Goal: Task Accomplishment & Management: Use online tool/utility

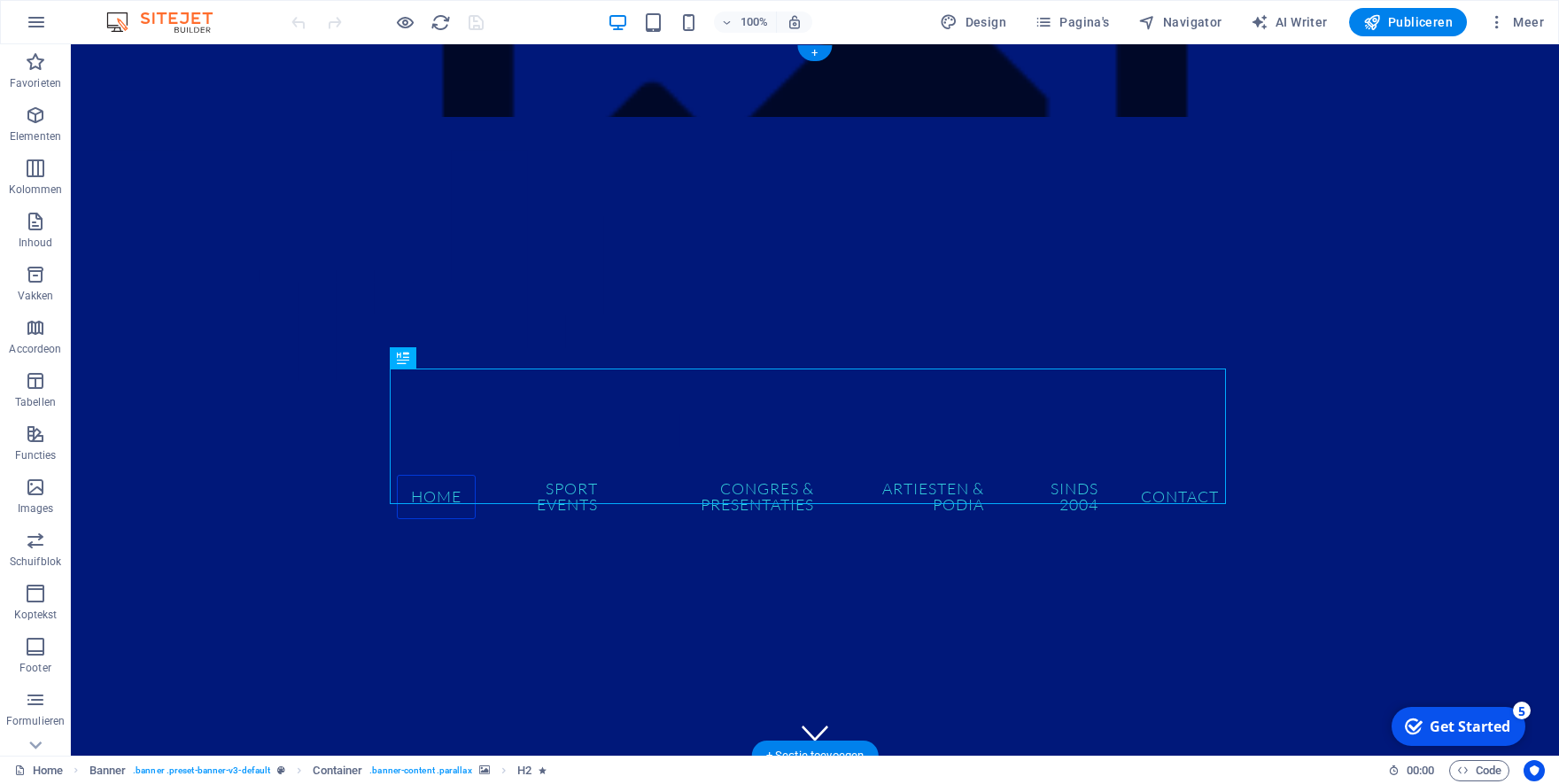
click at [240, 78] on figure at bounding box center [815, 81] width 1488 height 73
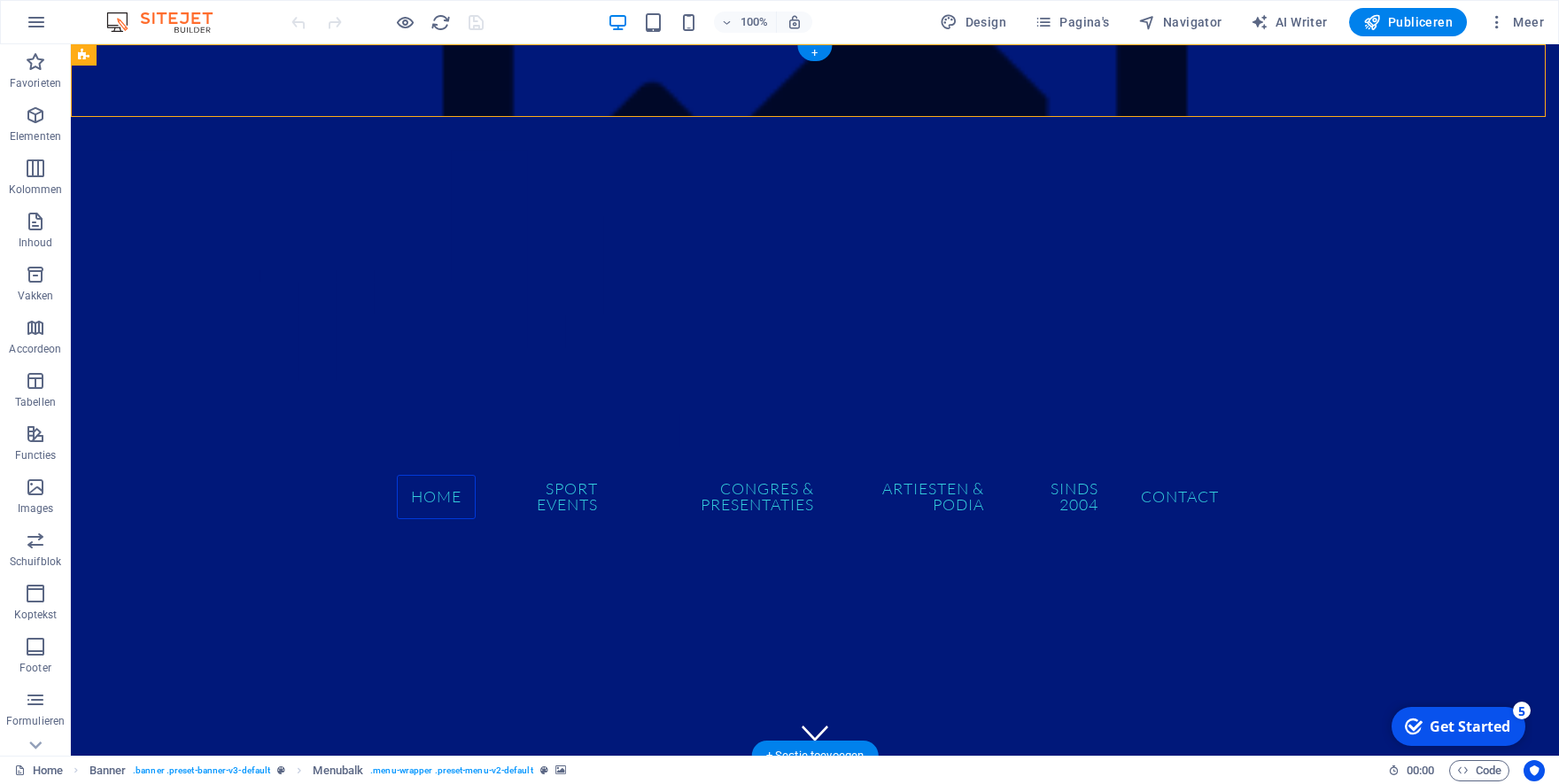
click at [240, 78] on figure at bounding box center [815, 81] width 1488 height 73
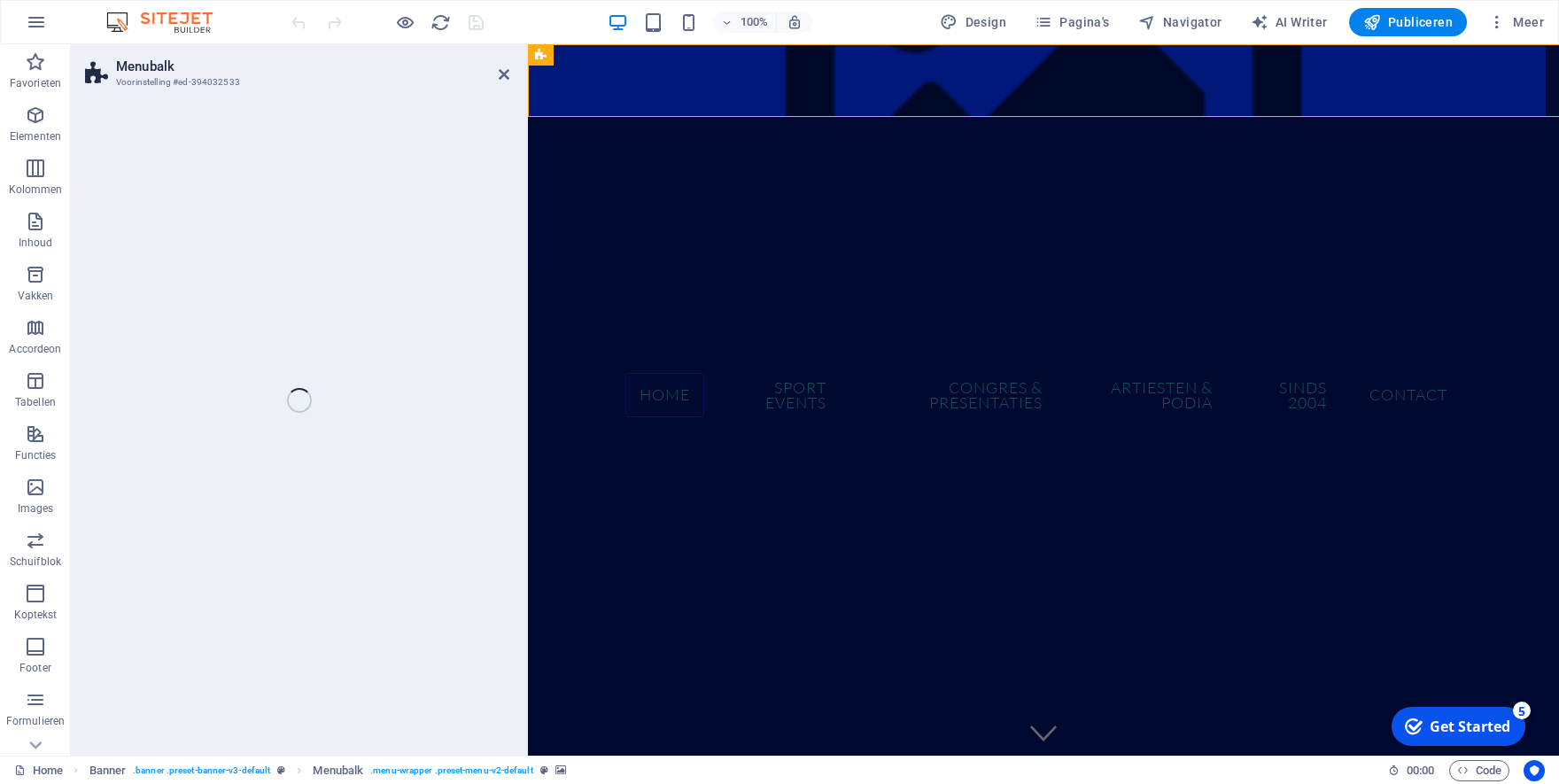
select select "%"
select select "blocks"
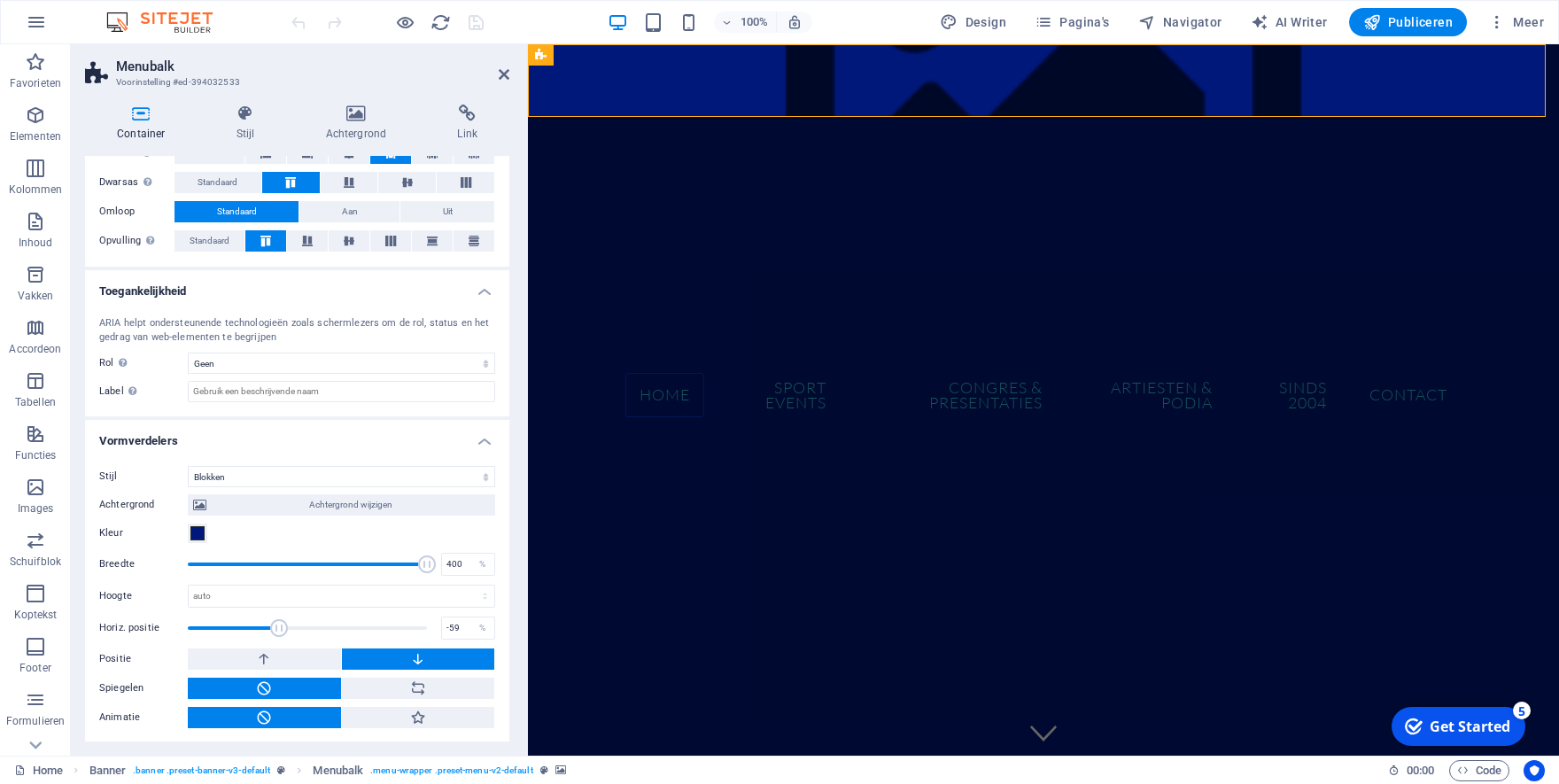
scroll to position [327, 0]
click at [469, 440] on h4 "Vormverdelers" at bounding box center [296, 435] width 424 height 32
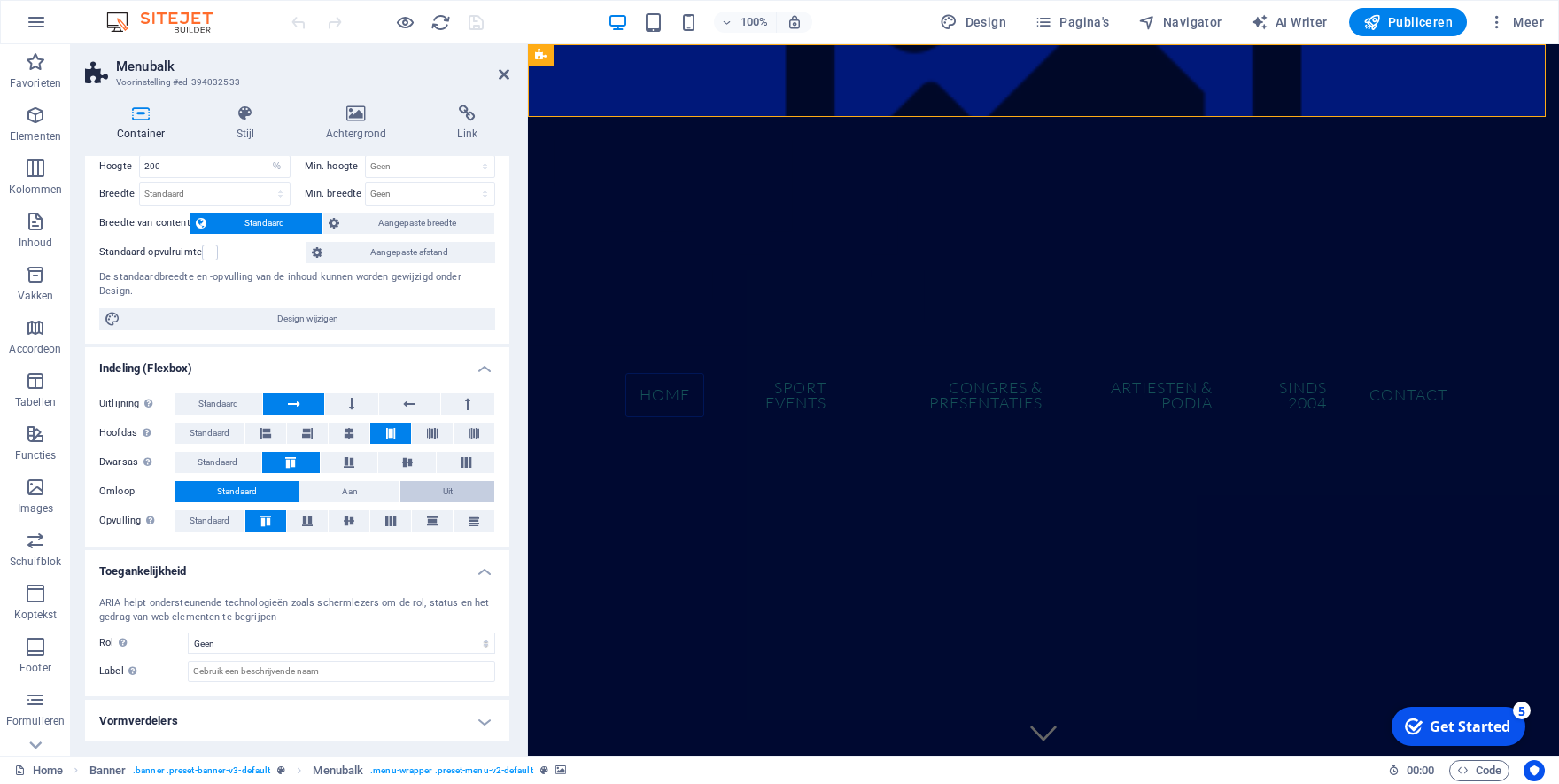
scroll to position [0, 0]
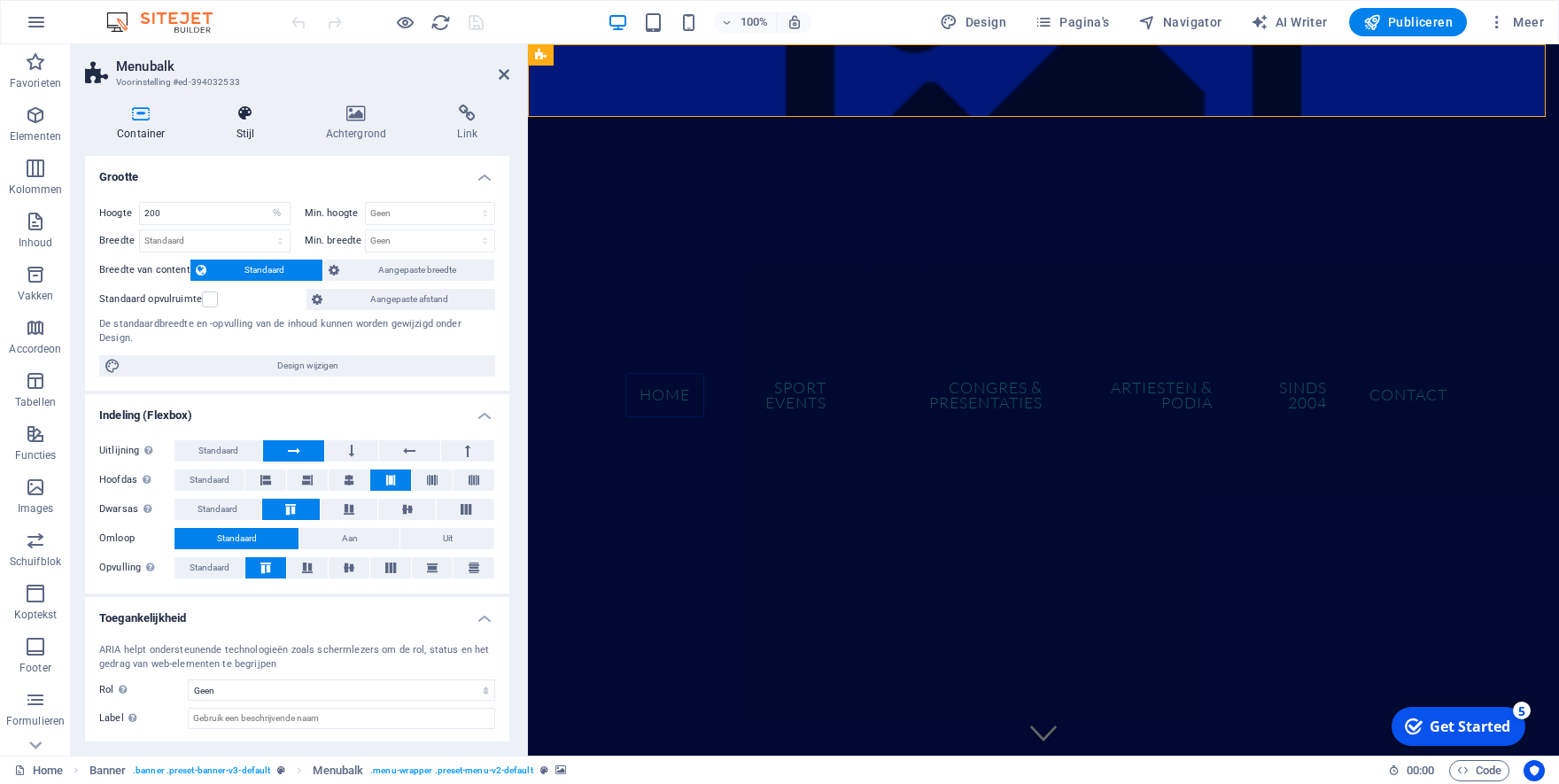
click at [239, 111] on icon at bounding box center [245, 113] width 82 height 17
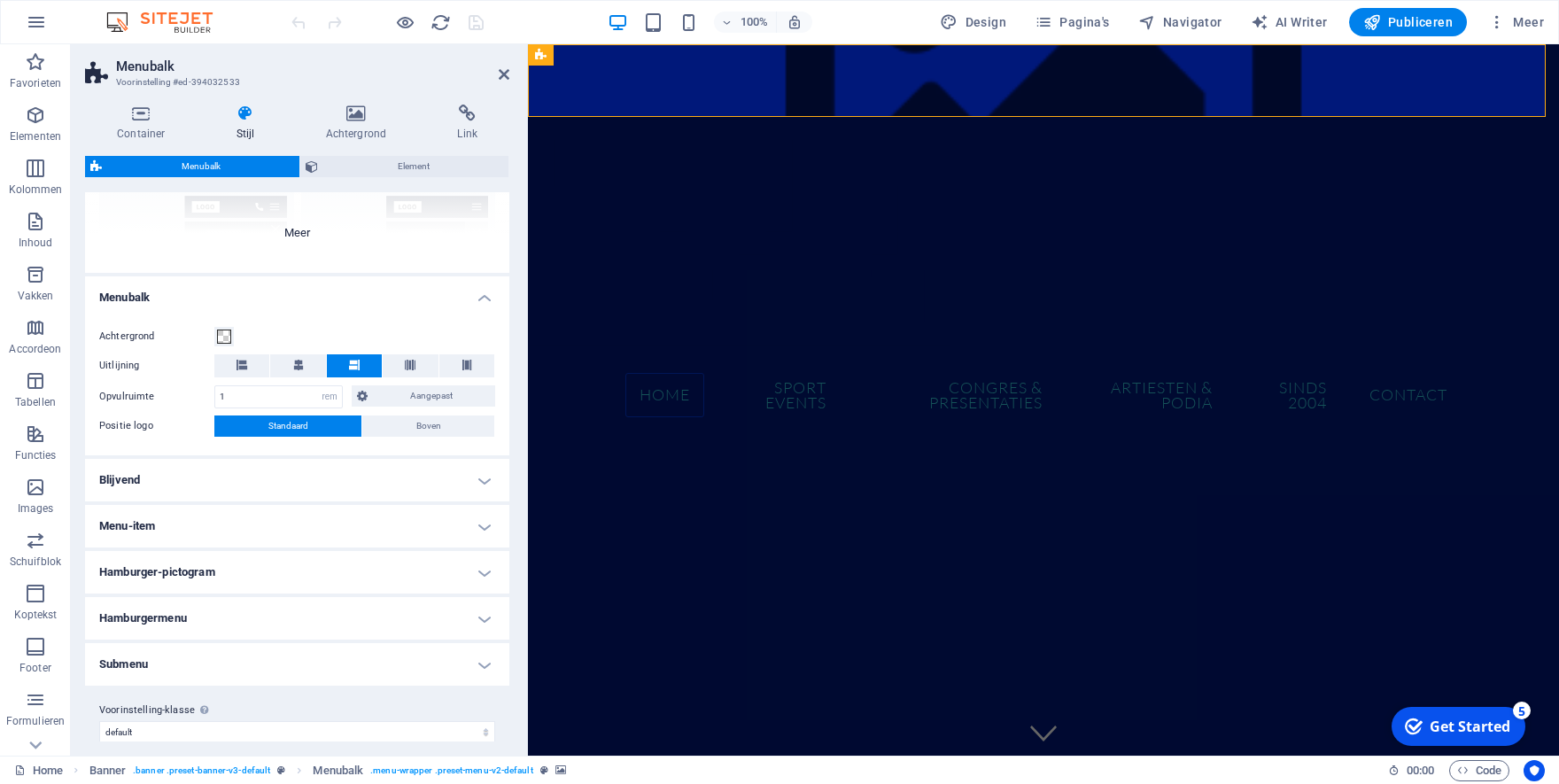
scroll to position [232, 0]
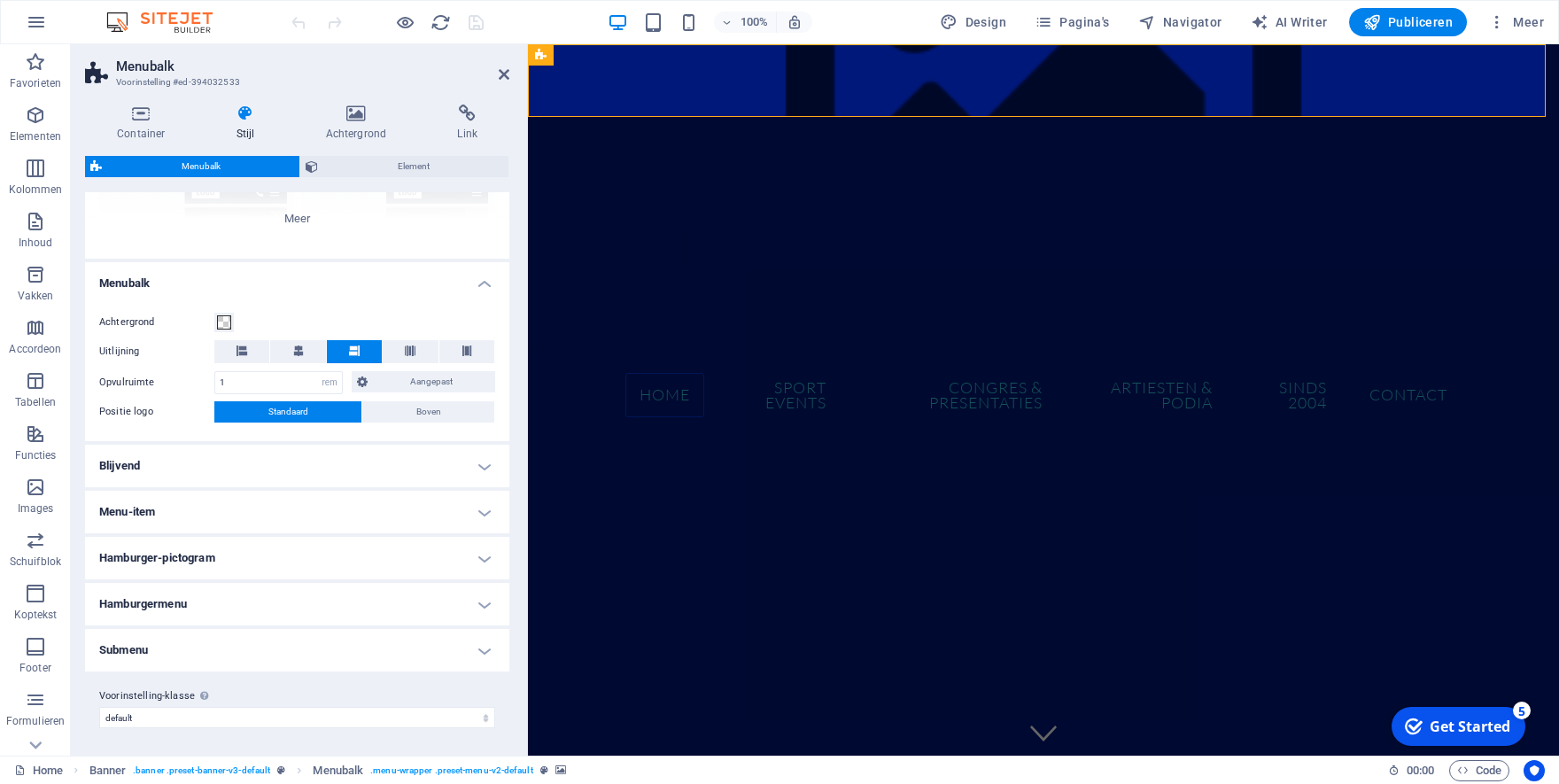
click at [378, 466] on h4 "Blijvend" at bounding box center [296, 466] width 424 height 43
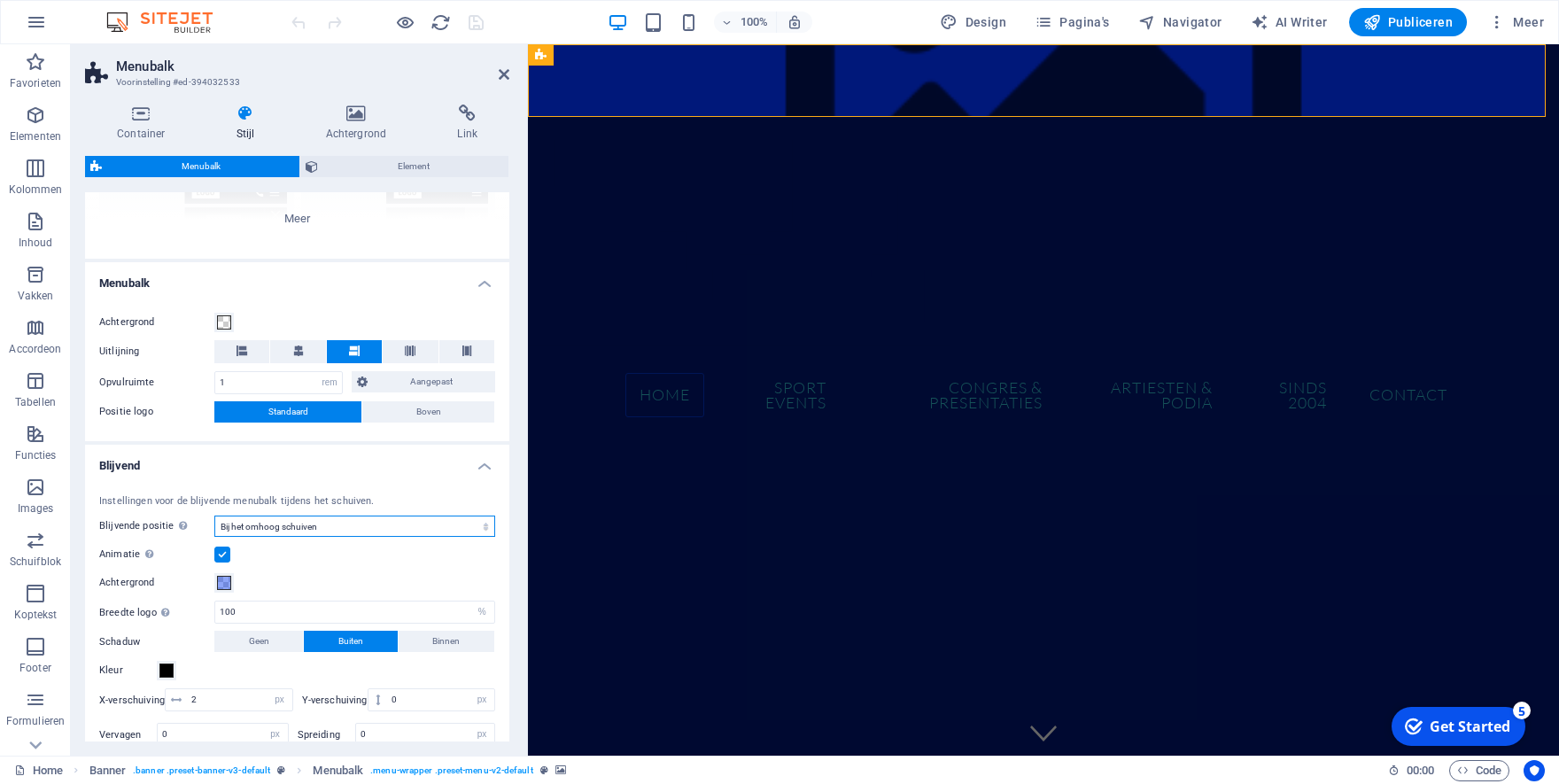
click at [214, 515] on select "Uit Instantie Na menu Na banner Bij het omhoog schuiven" at bounding box center [355, 525] width 281 height 21
click at [294, 523] on select "Uit Instantie Na menu Na banner Bij het omhoog schuiven" at bounding box center [355, 525] width 281 height 21
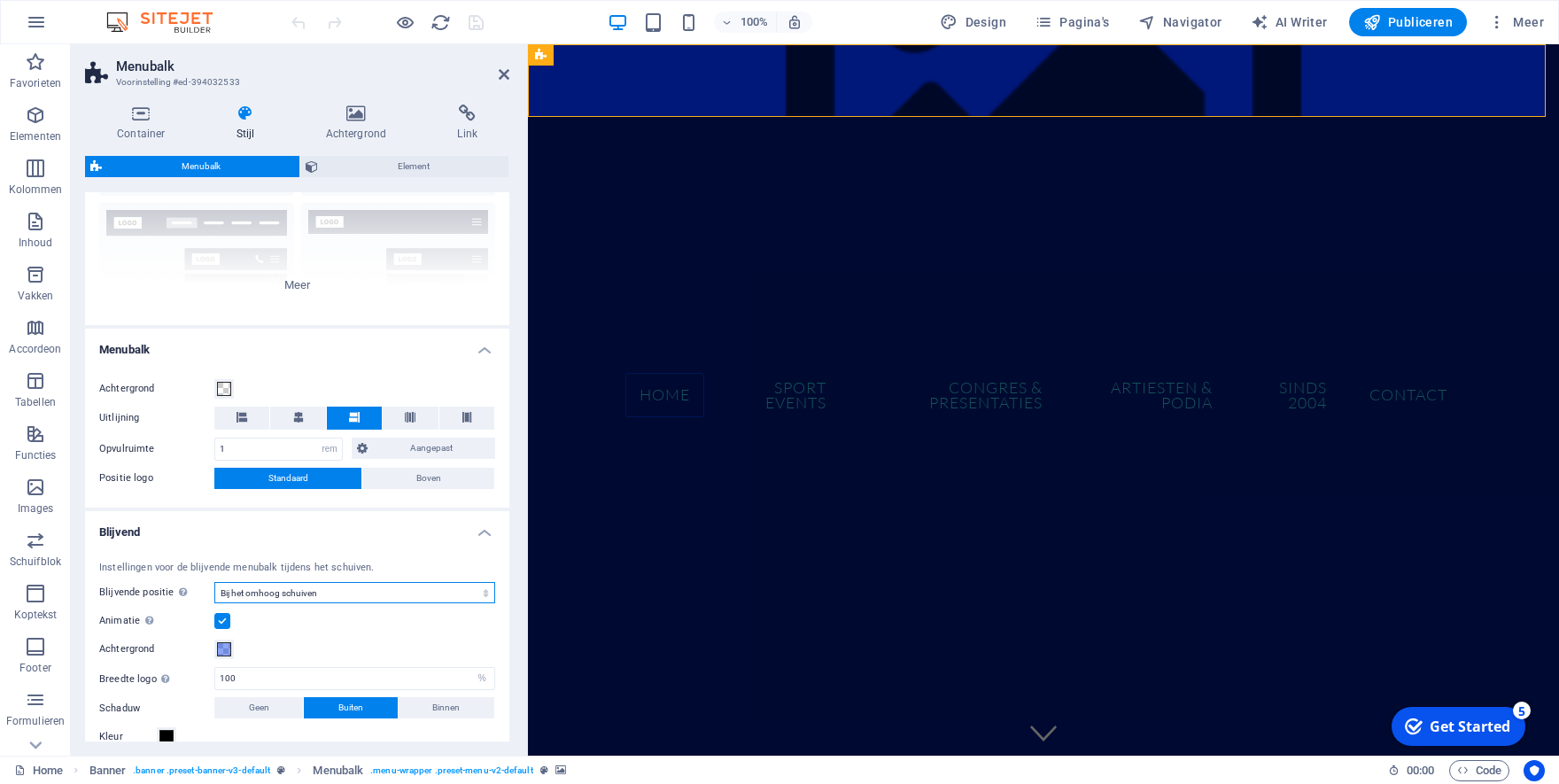
scroll to position [166, 0]
click at [305, 540] on h4 "Blijvend" at bounding box center [296, 526] width 424 height 32
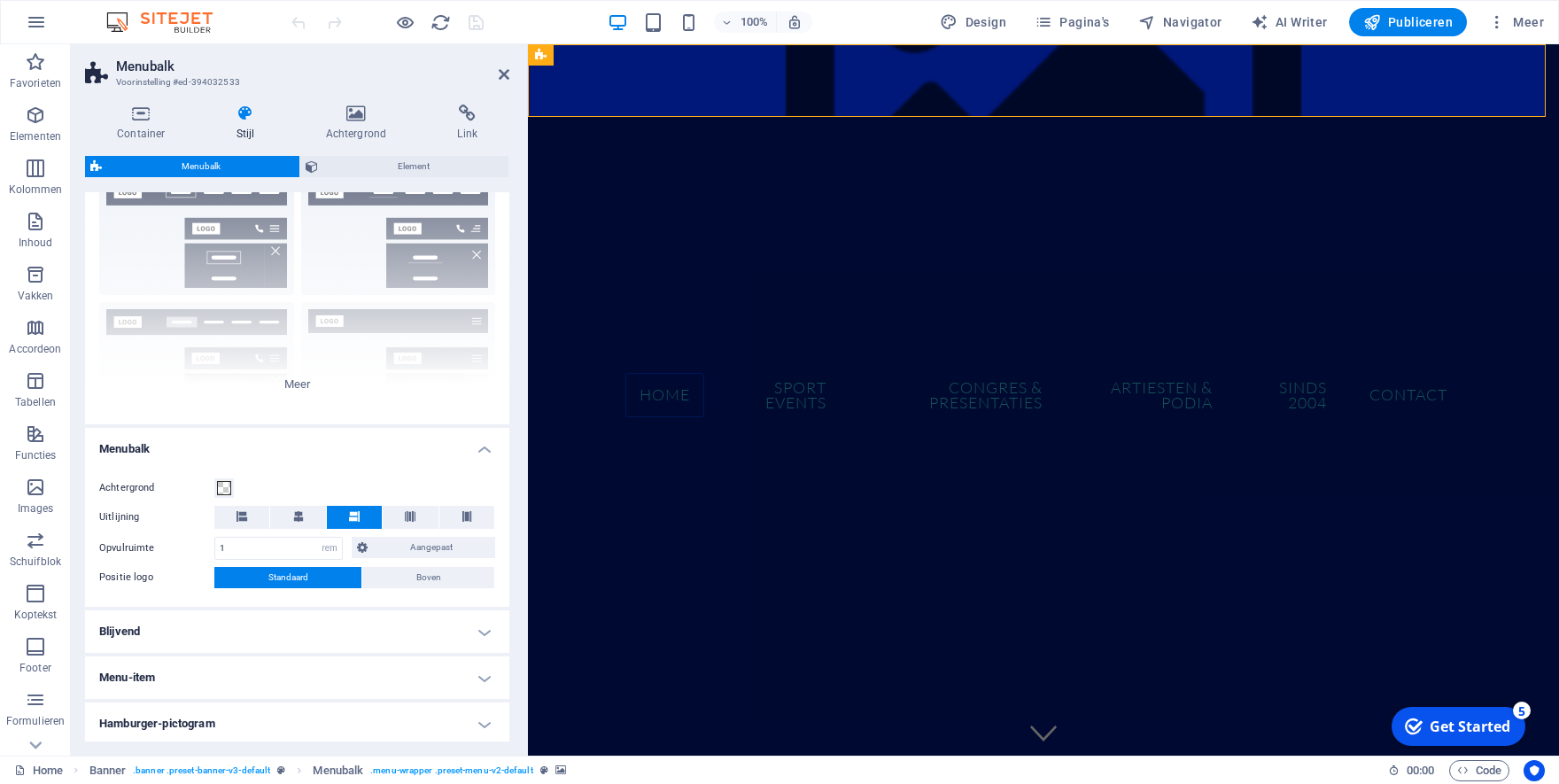
scroll to position [149, 0]
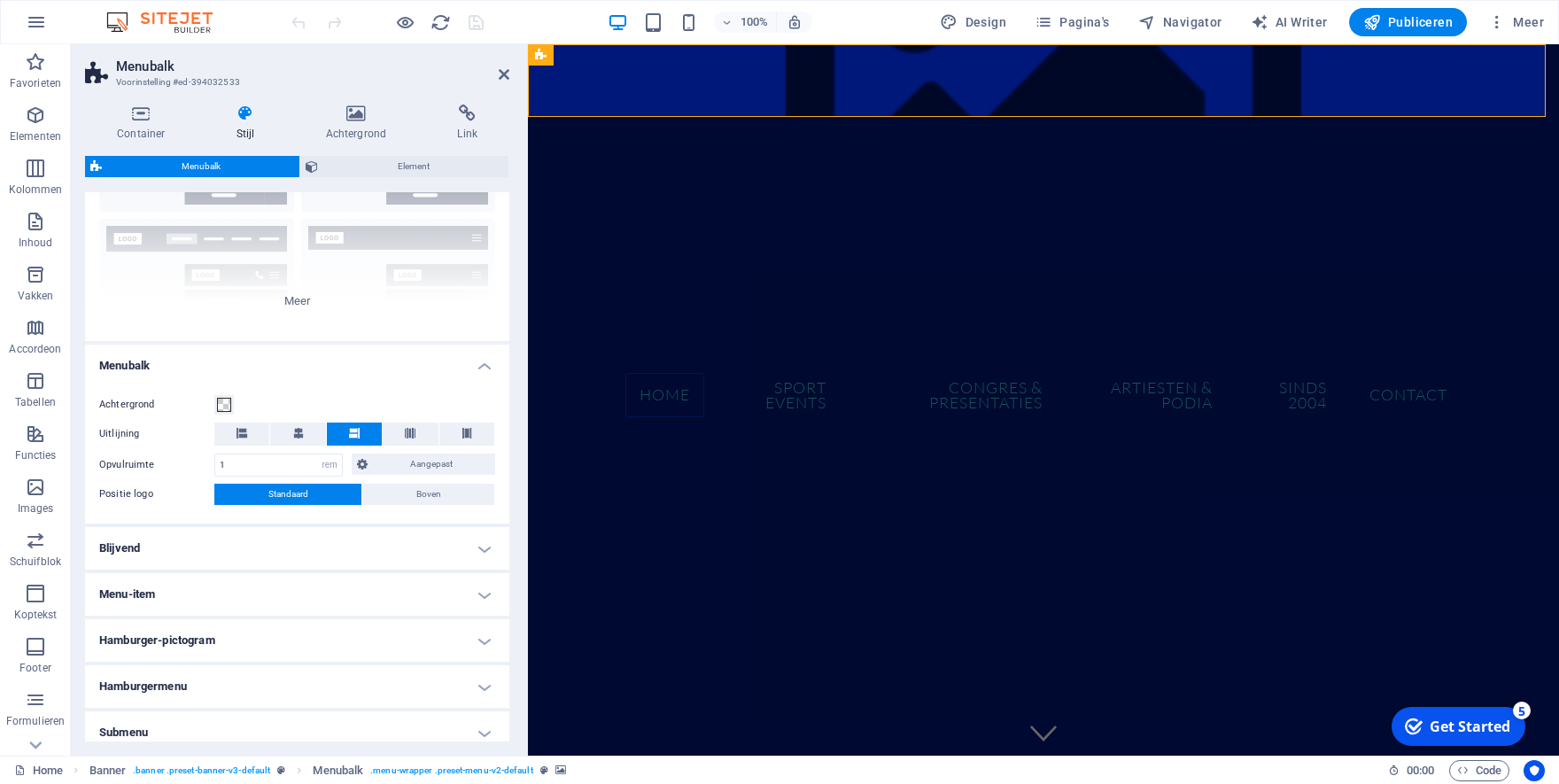
click at [350, 542] on h4 "Blijvend" at bounding box center [296, 548] width 424 height 43
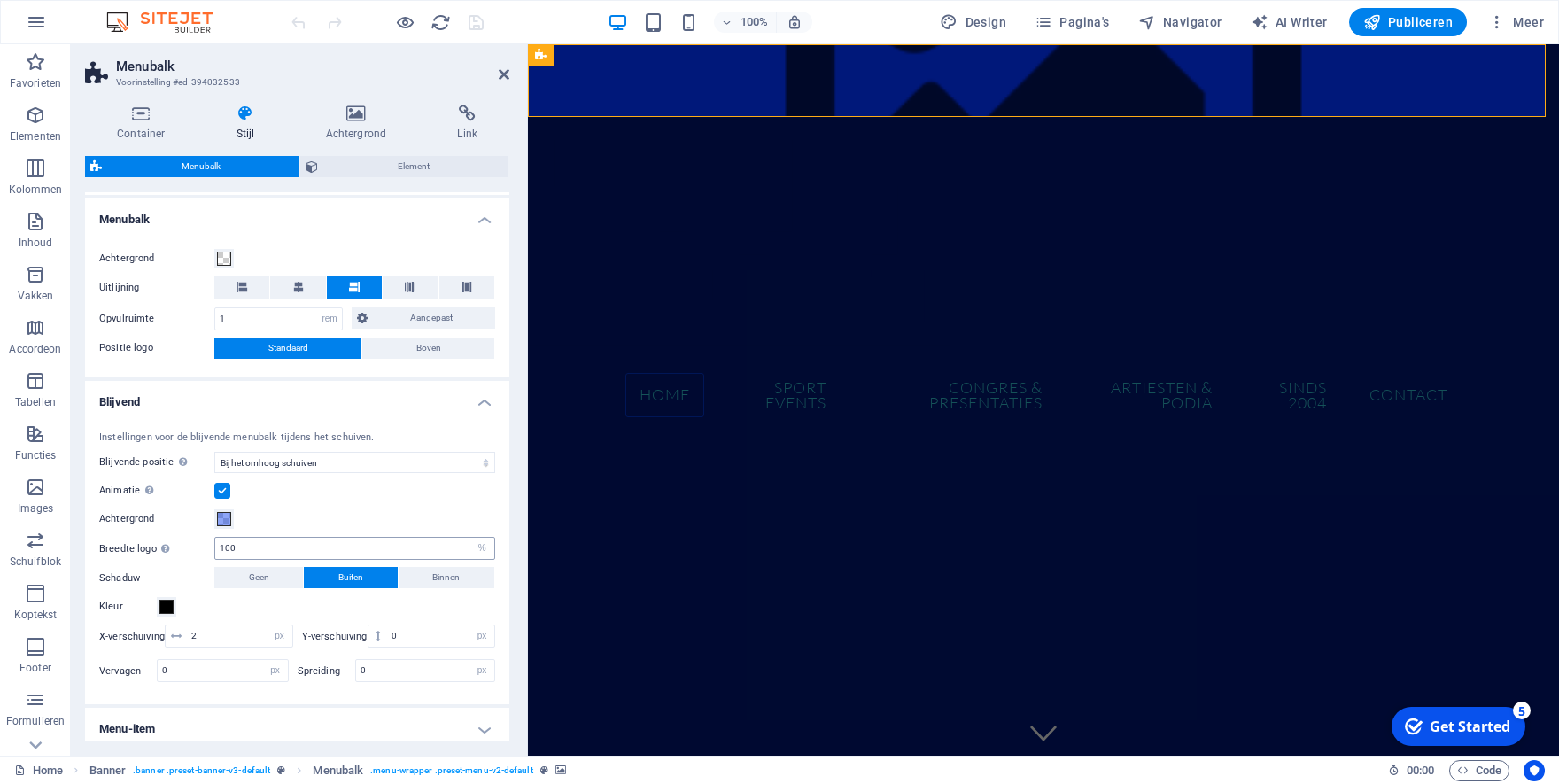
scroll to position [315, 0]
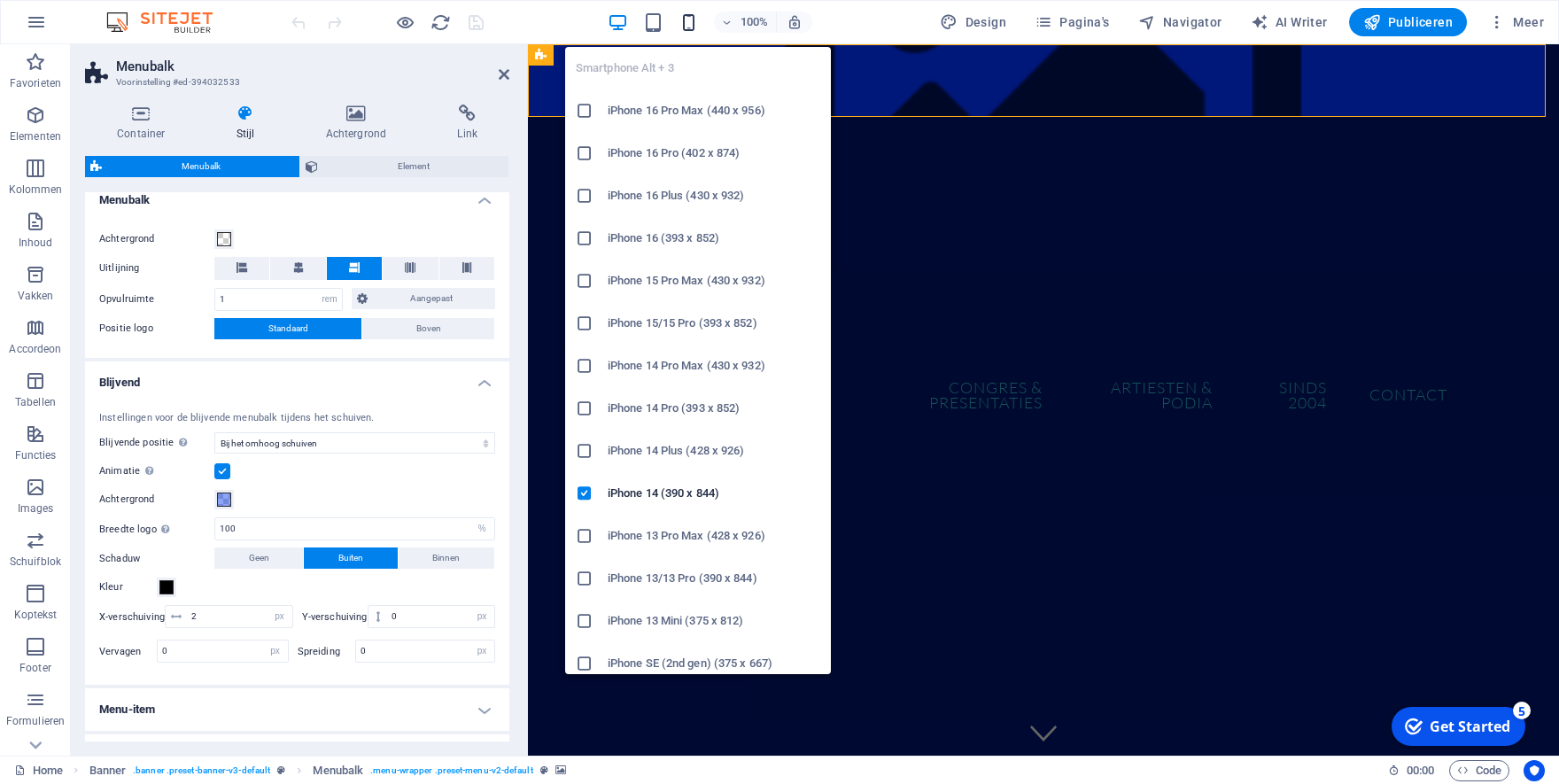
click at [693, 21] on icon "button" at bounding box center [688, 23] width 20 height 20
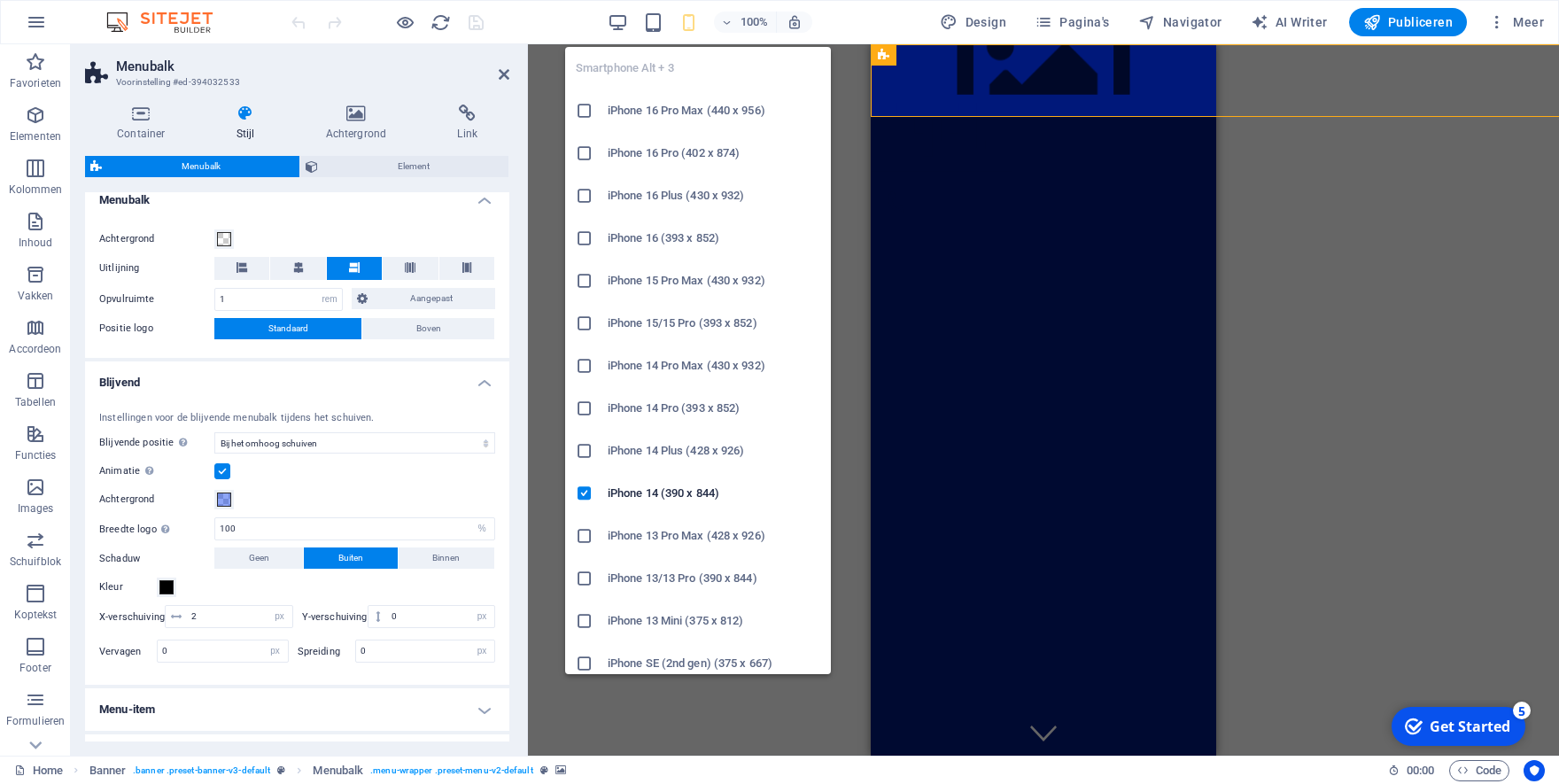
type input "4"
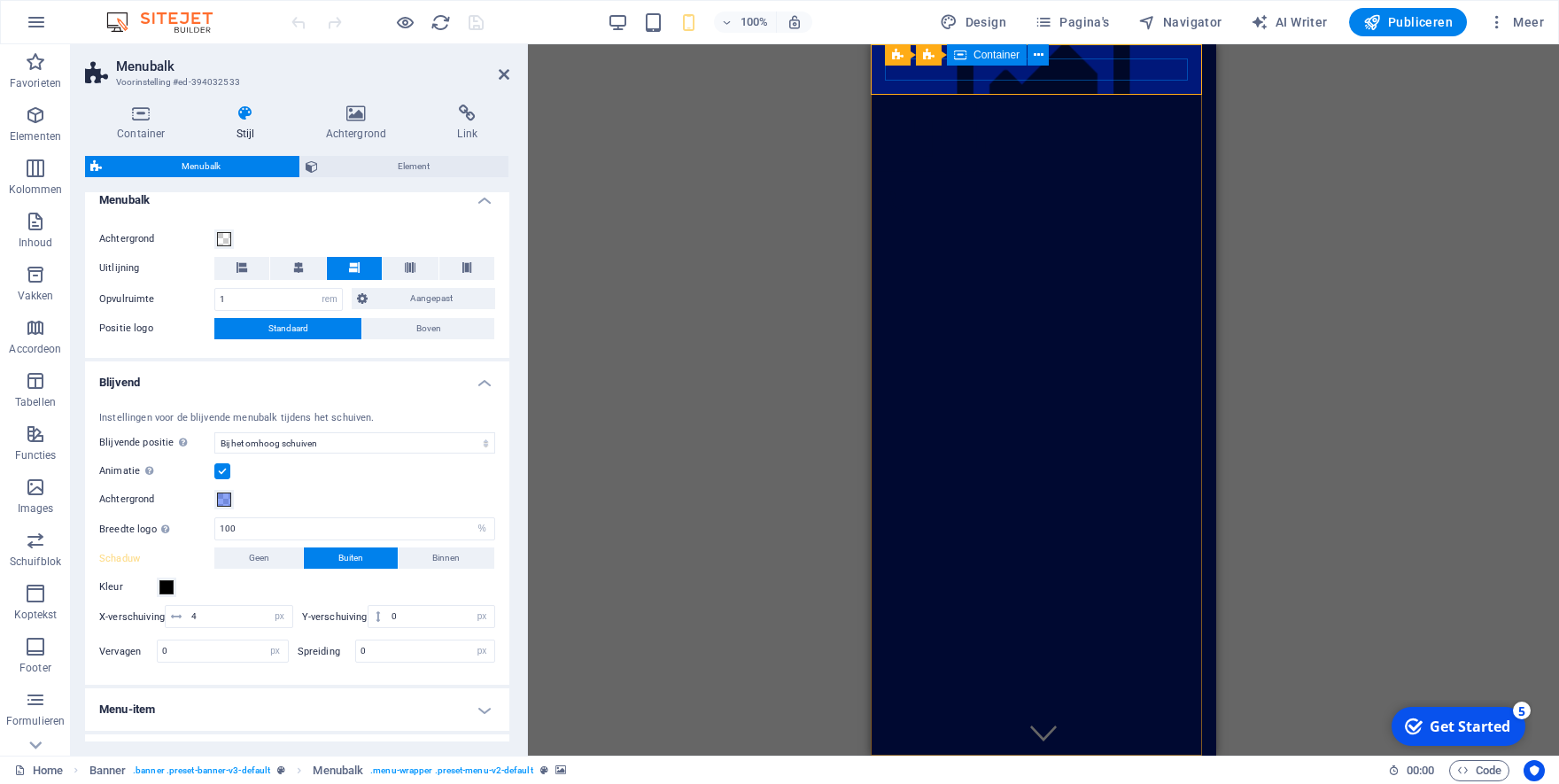
click at [977, 191] on div at bounding box center [1043, 213] width 317 height 45
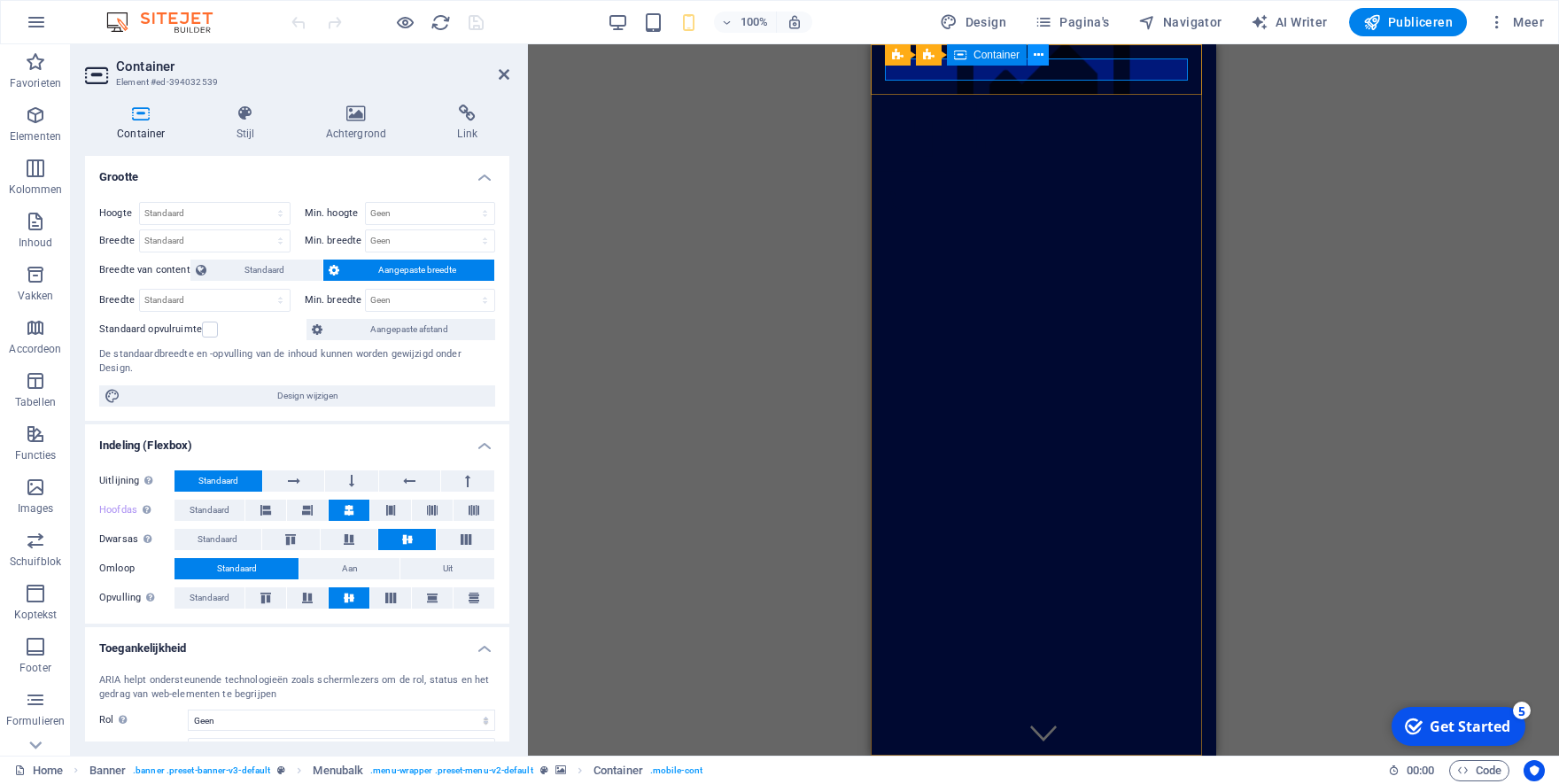
click at [1029, 59] on button at bounding box center [1038, 55] width 21 height 21
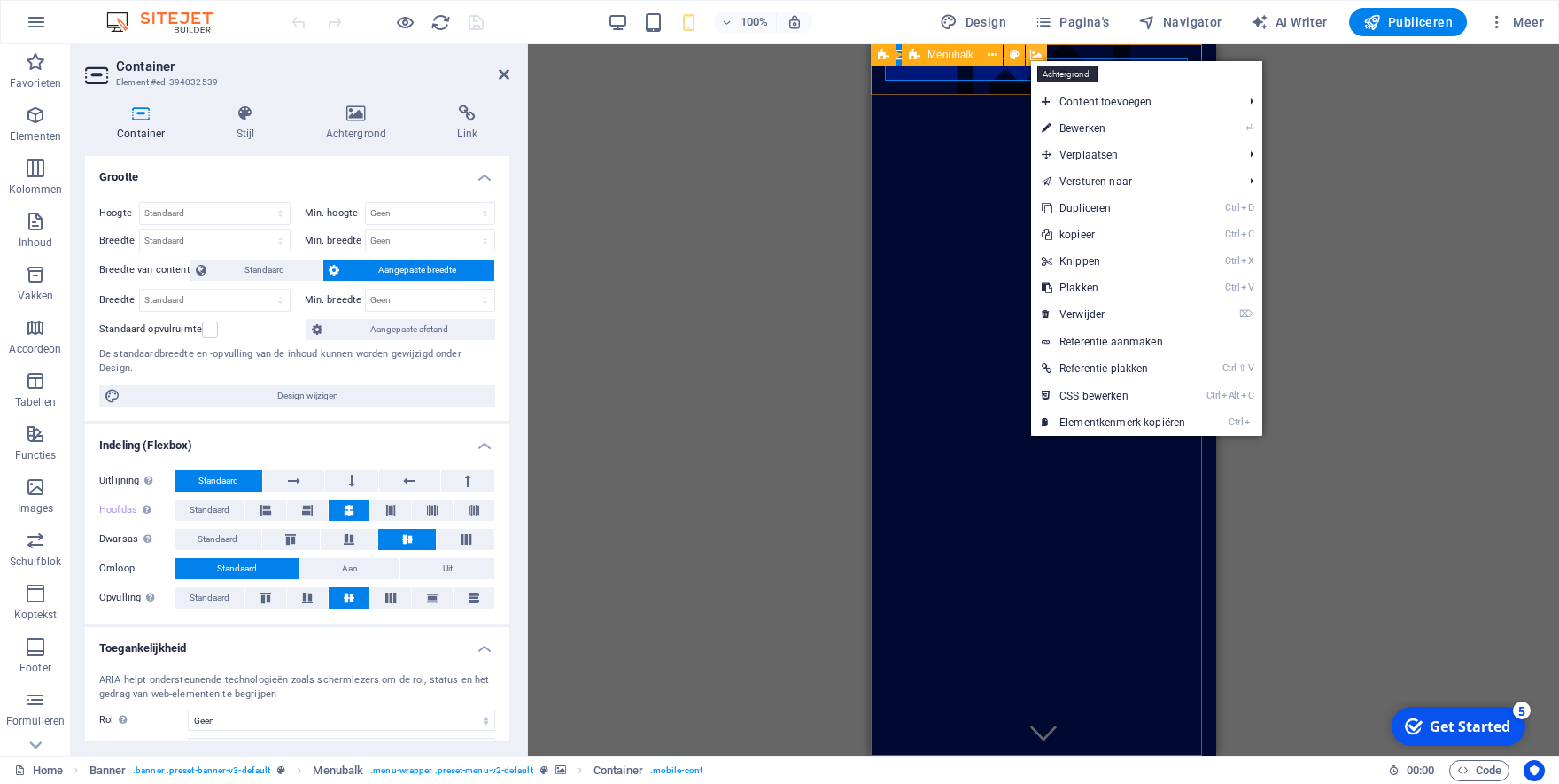
click at [1031, 54] on icon at bounding box center [1037, 56] width 14 height 18
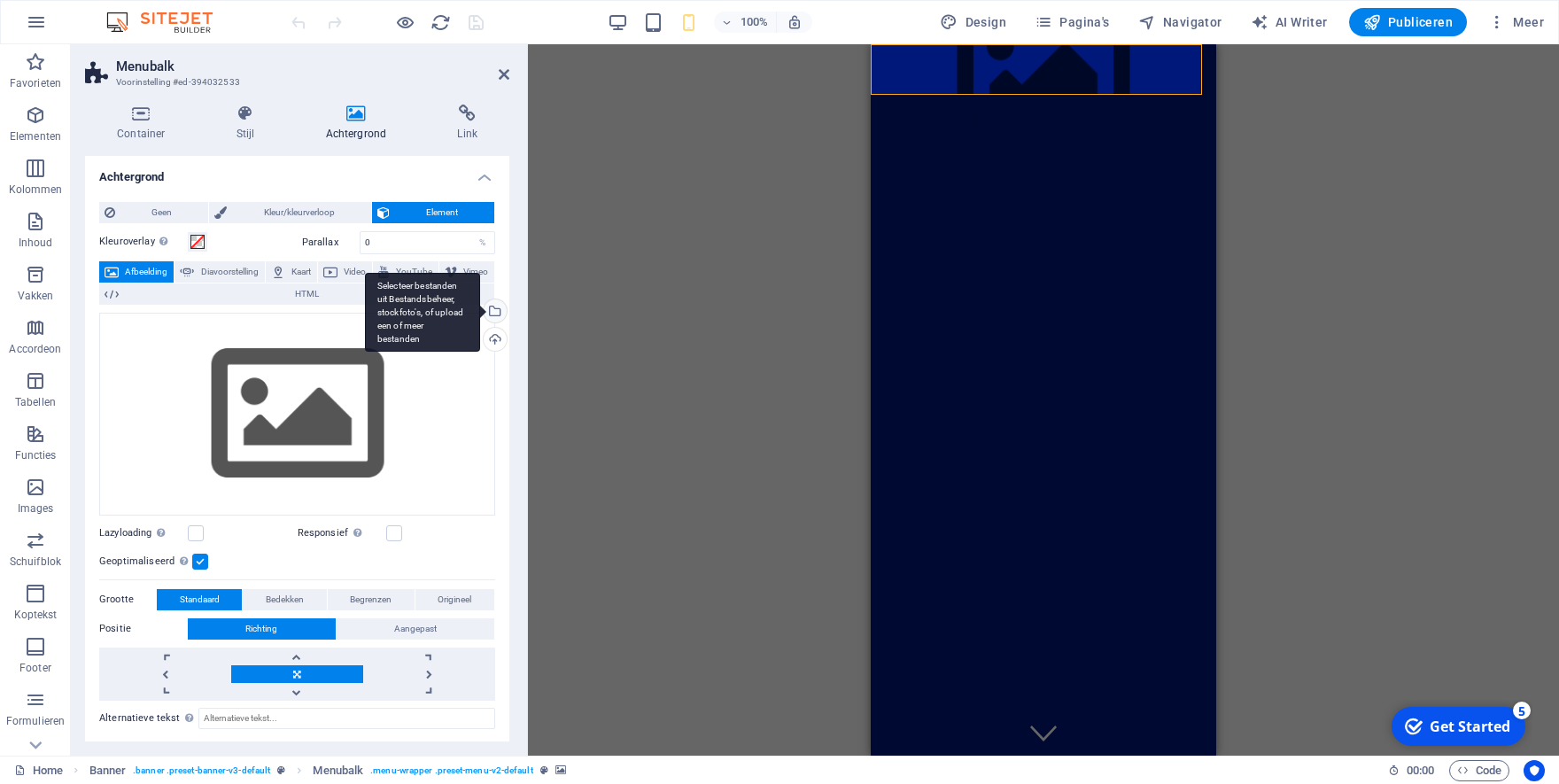
click at [479, 311] on div "Selecteer bestanden uit Bestandsbeheer, stockfoto's, of upload een of meer best…" at bounding box center [422, 312] width 115 height 79
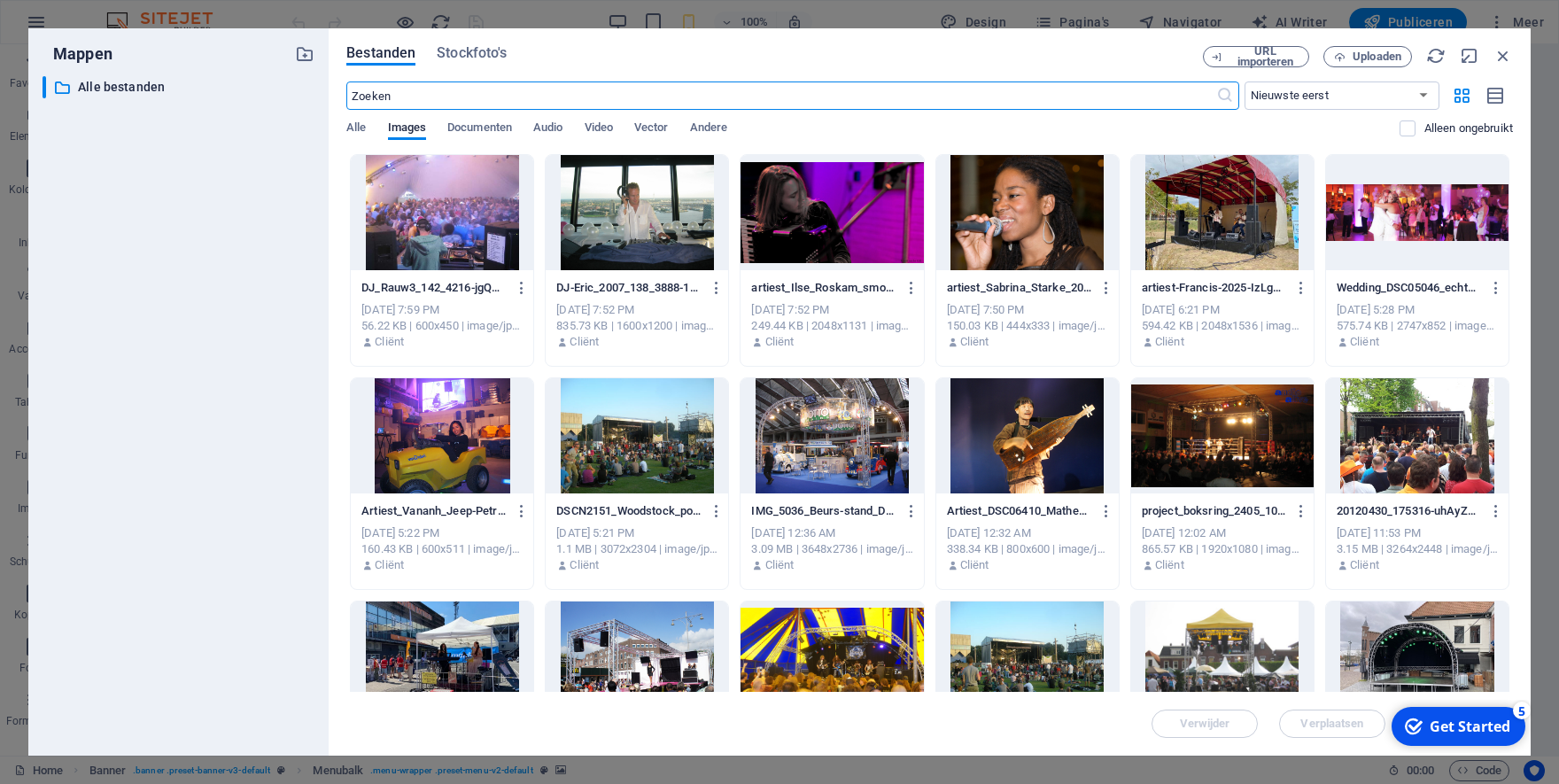
click at [984, 455] on div at bounding box center [1027, 436] width 182 height 115
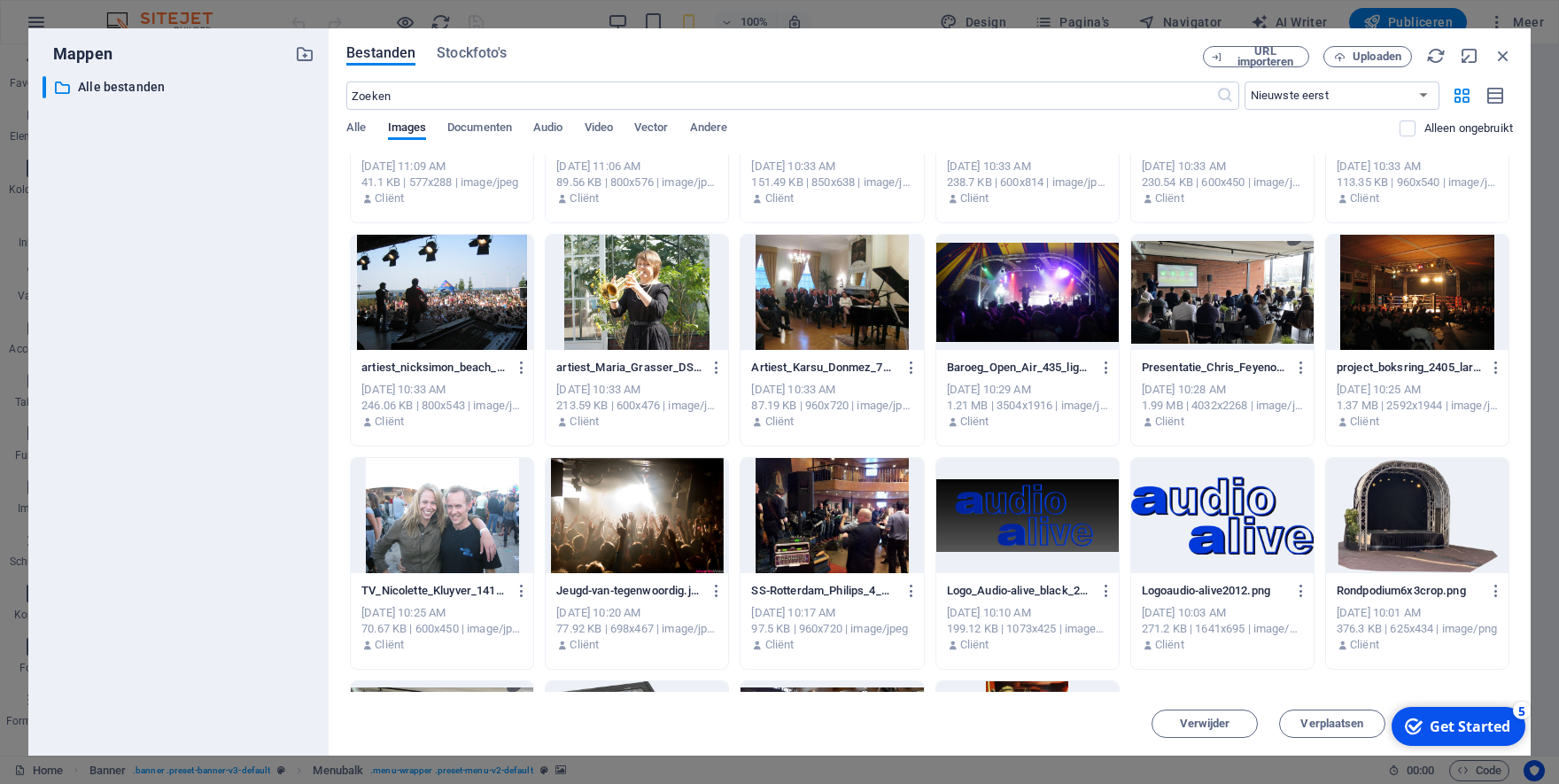
scroll to position [1491, 0]
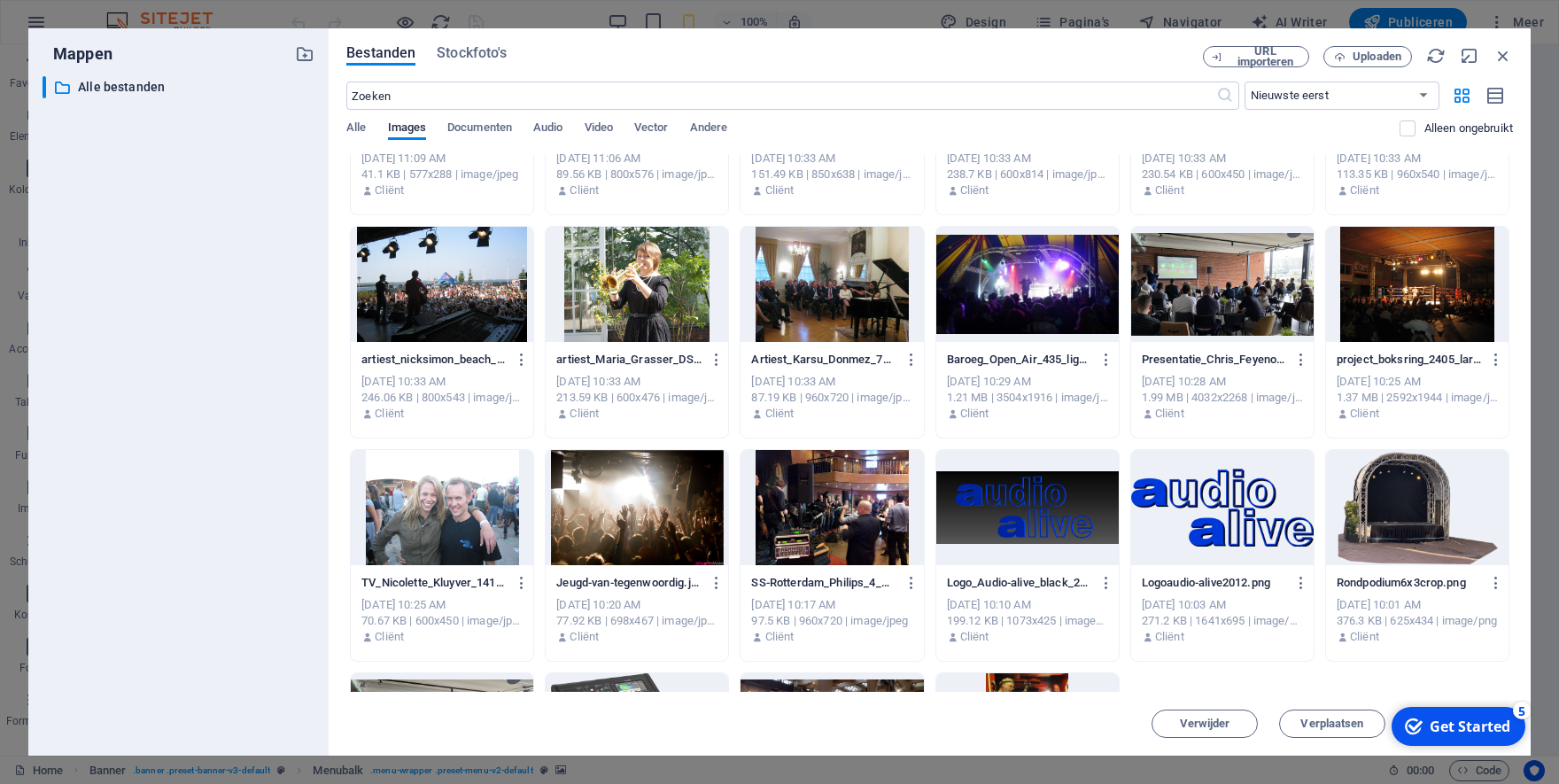
click at [1182, 508] on div at bounding box center [1223, 508] width 182 height 115
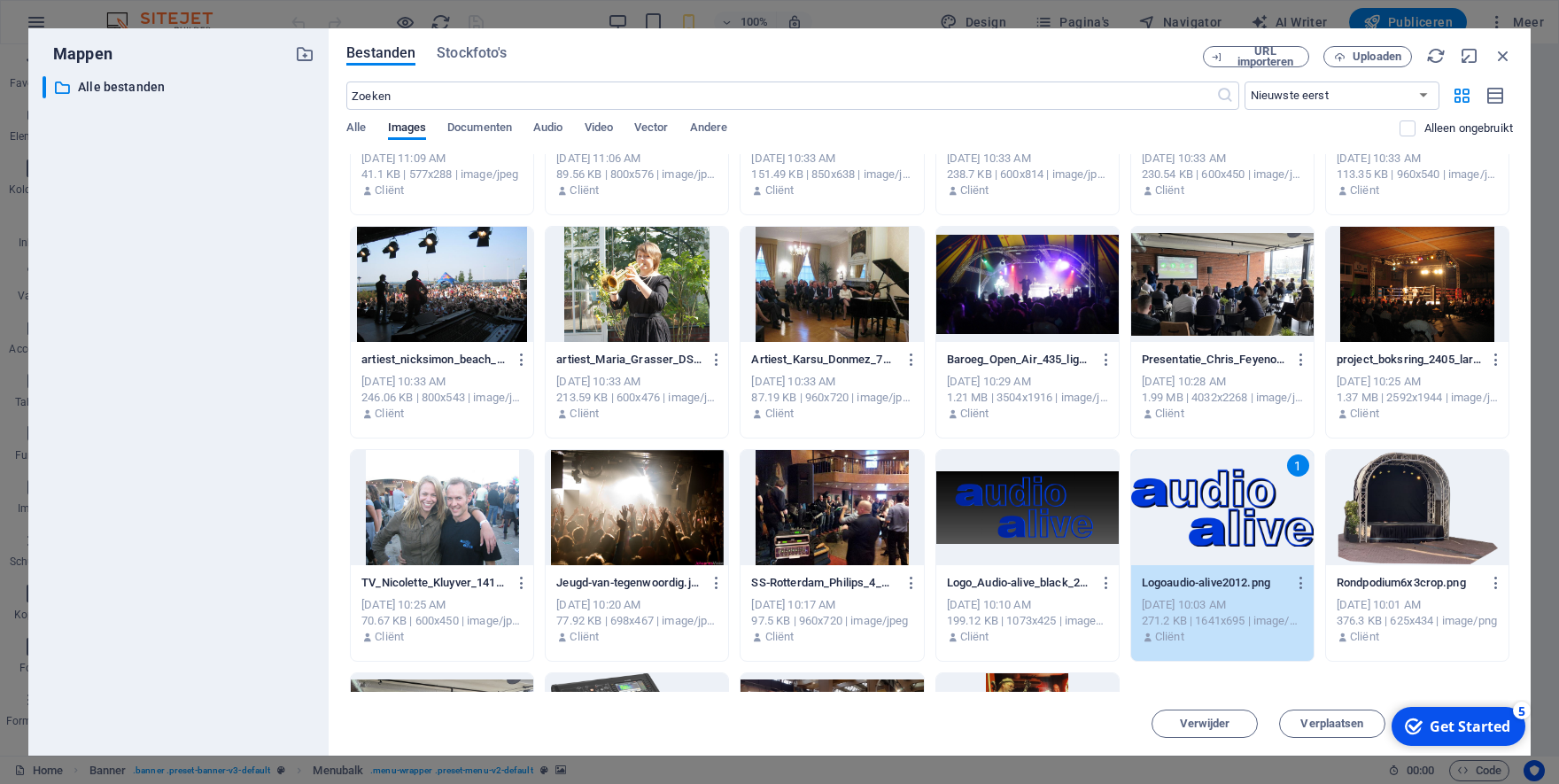
click at [1182, 508] on div "1" at bounding box center [1223, 508] width 182 height 115
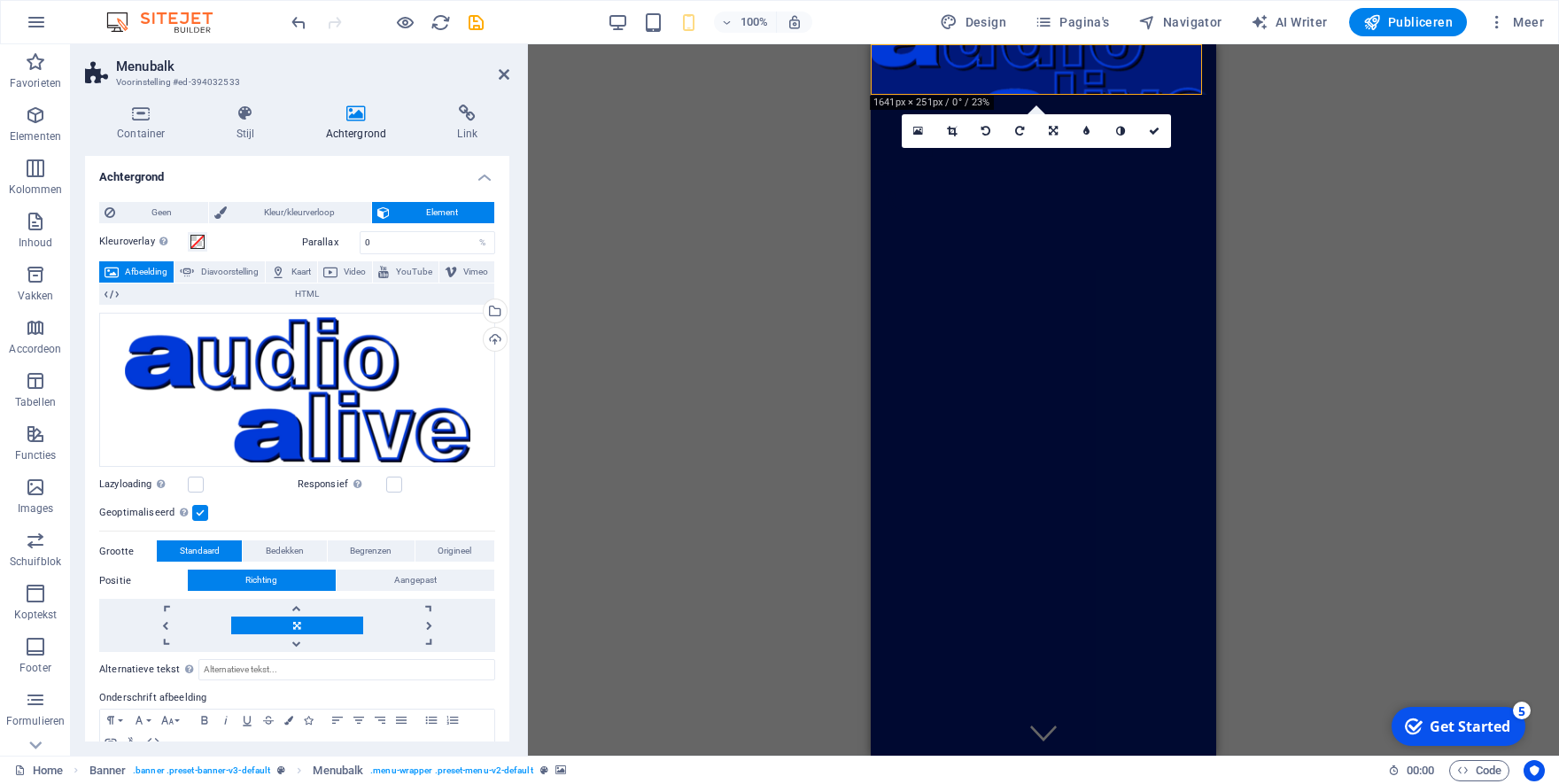
click at [828, 225] on div "H2 Banner Container Menu Banner Menubalk Menubalk Banner Container Pictogram 18…" at bounding box center [1043, 400] width 1031 height 711
click at [796, 101] on div "H2 Banner Container Menu Banner Menubalk Menubalk Banner Container Pictogram 18…" at bounding box center [1043, 400] width 1031 height 711
click at [502, 75] on icon at bounding box center [504, 75] width 11 height 15
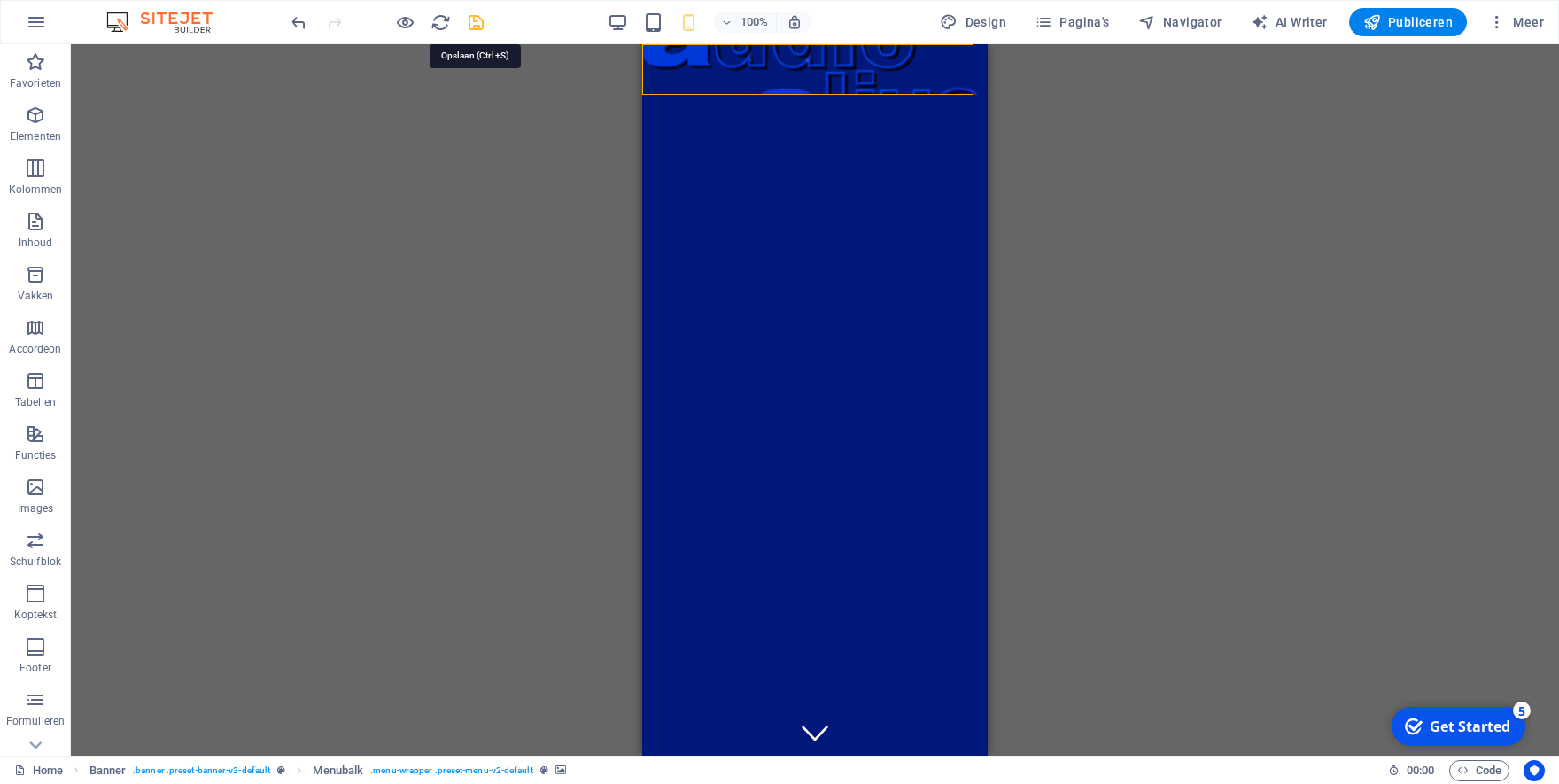
click at [469, 23] on icon "save" at bounding box center [476, 23] width 20 height 20
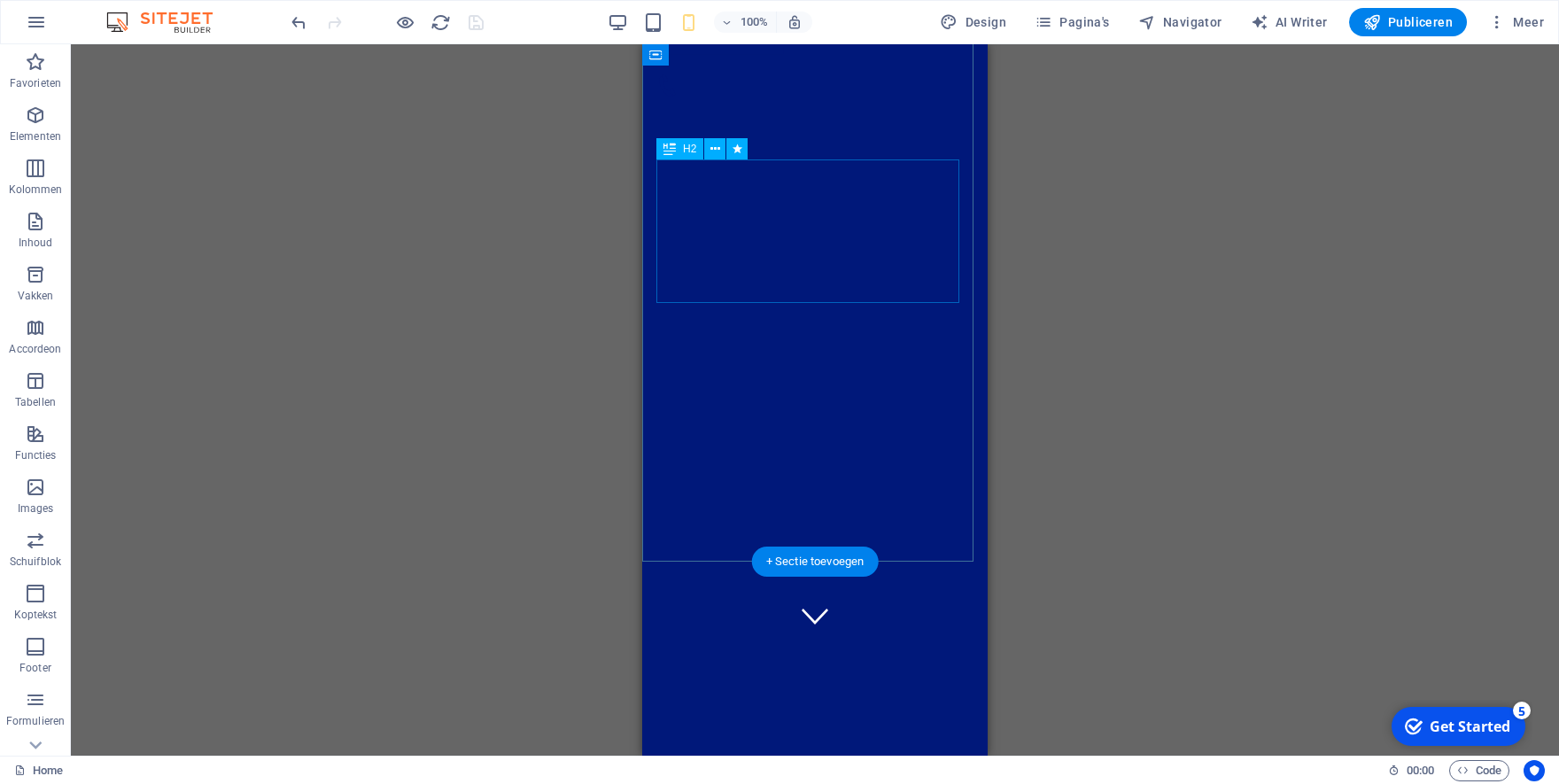
scroll to position [195, 0]
click at [1007, 70] on div "H2 Banner Banner Container Menu Banner Menubalk Menubalk Banner Container Picto…" at bounding box center [815, 400] width 1488 height 711
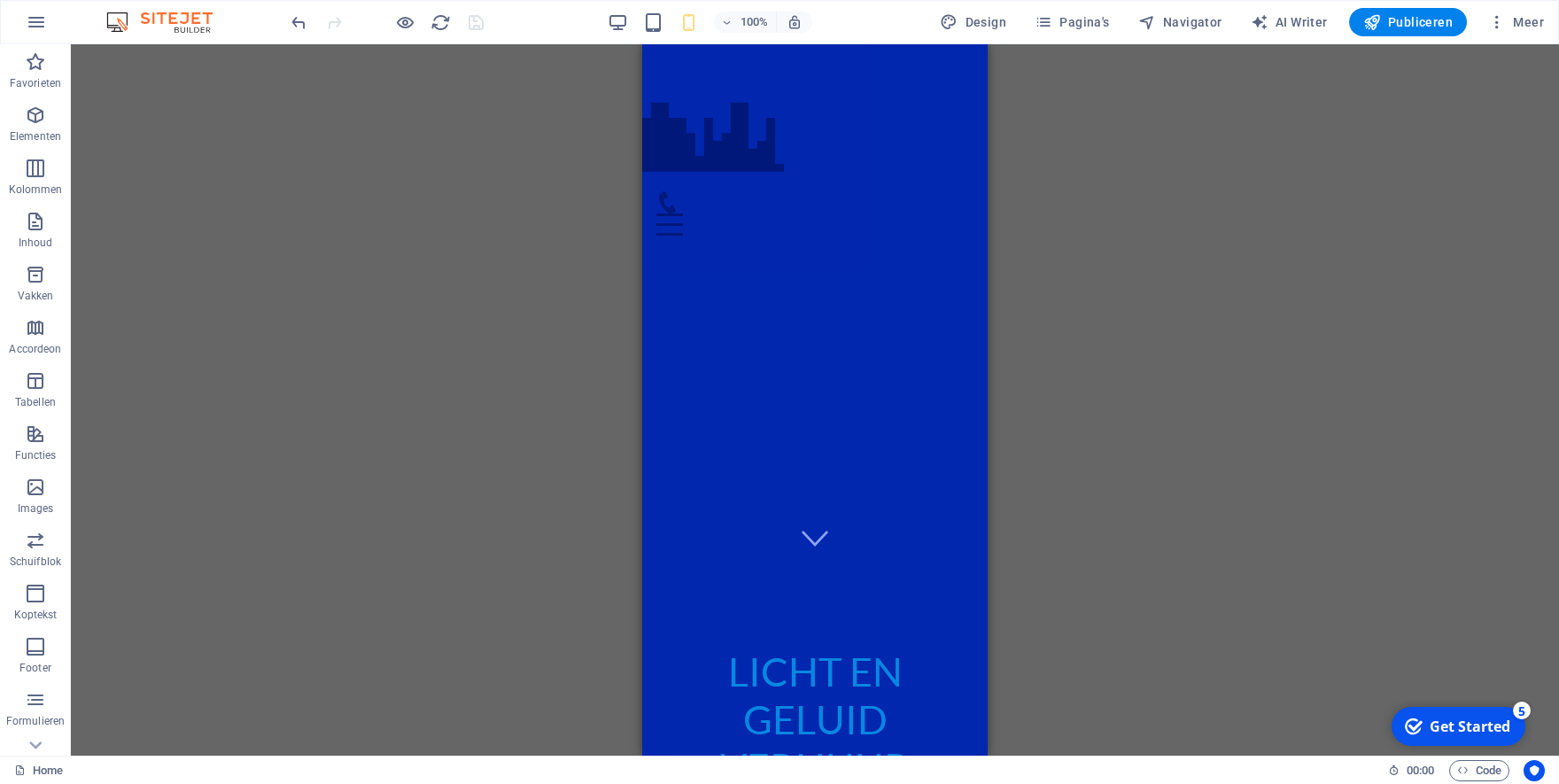
scroll to position [0, 0]
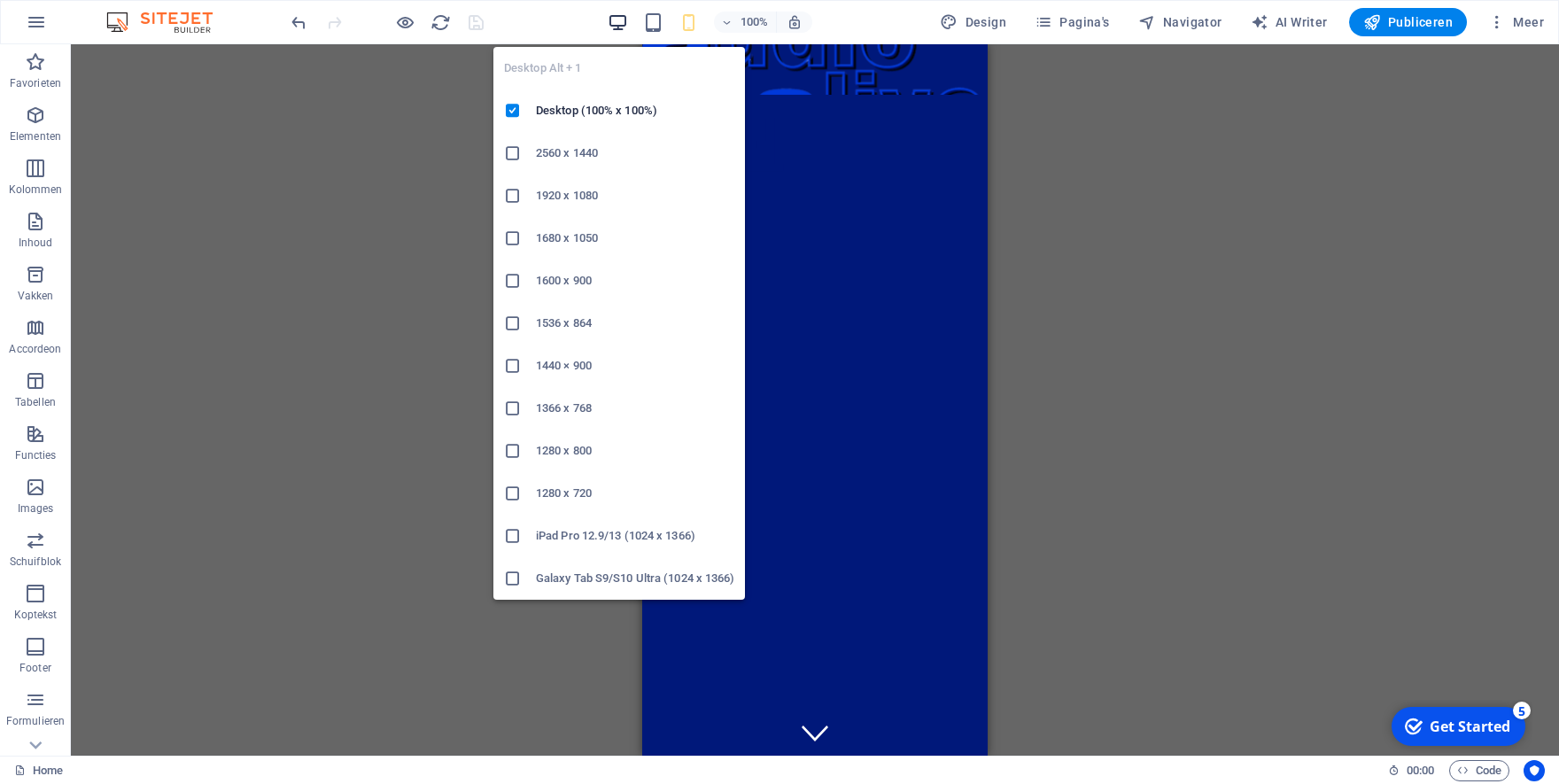
click at [623, 25] on icon "button" at bounding box center [617, 23] width 20 height 20
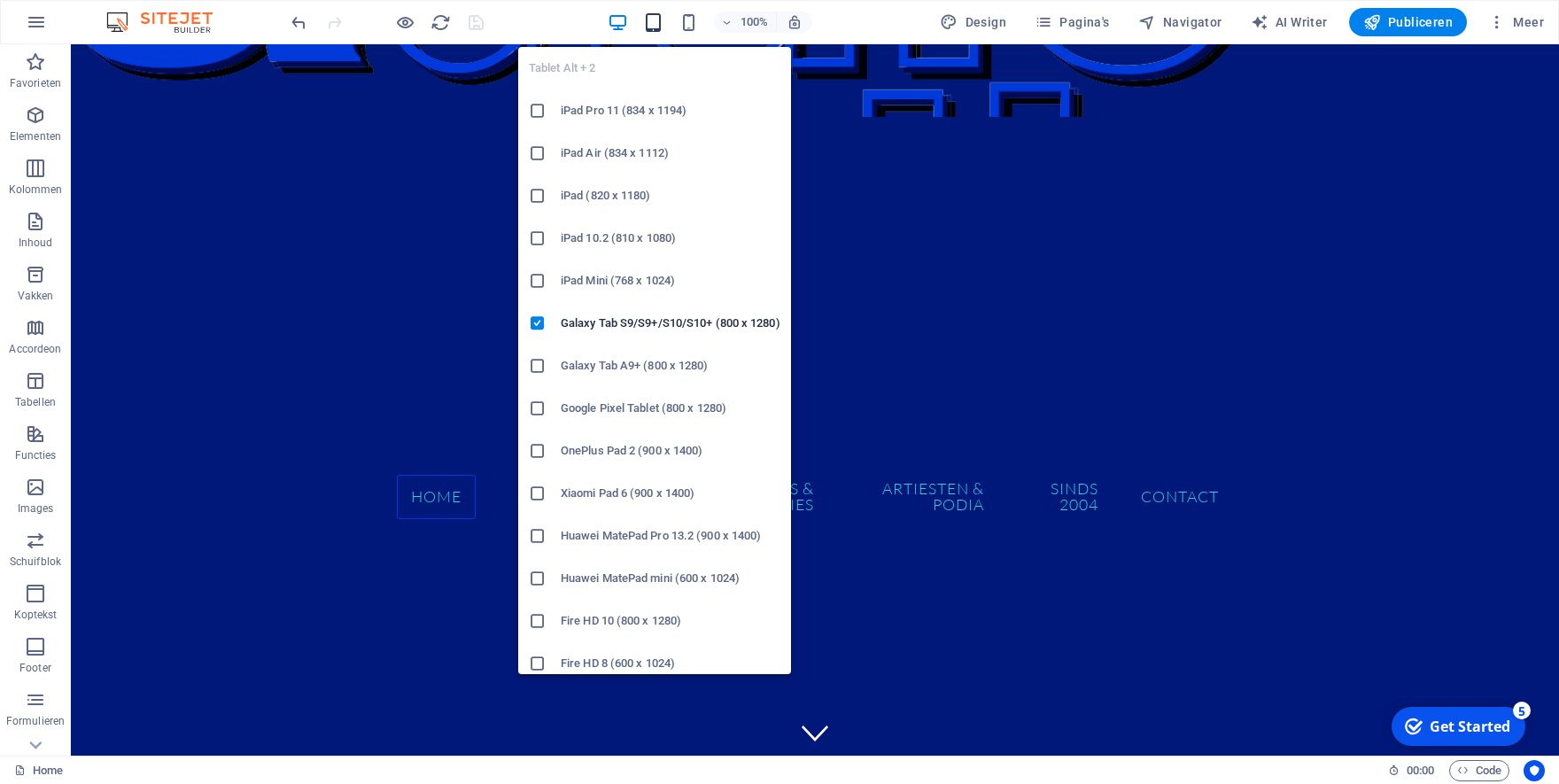
click at [661, 20] on icon "button" at bounding box center [653, 23] width 20 height 20
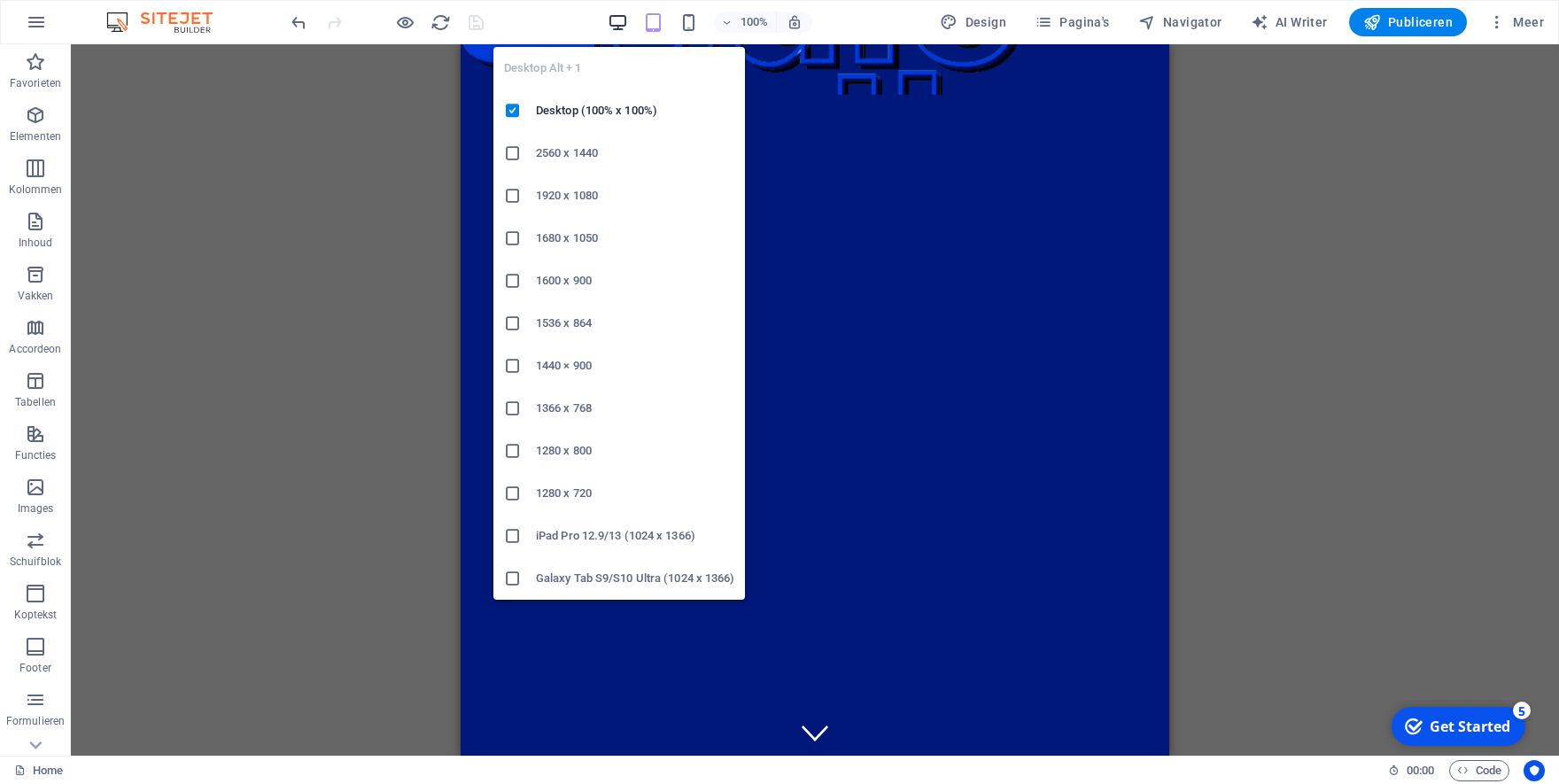
click at [619, 25] on icon "button" at bounding box center [617, 23] width 20 height 20
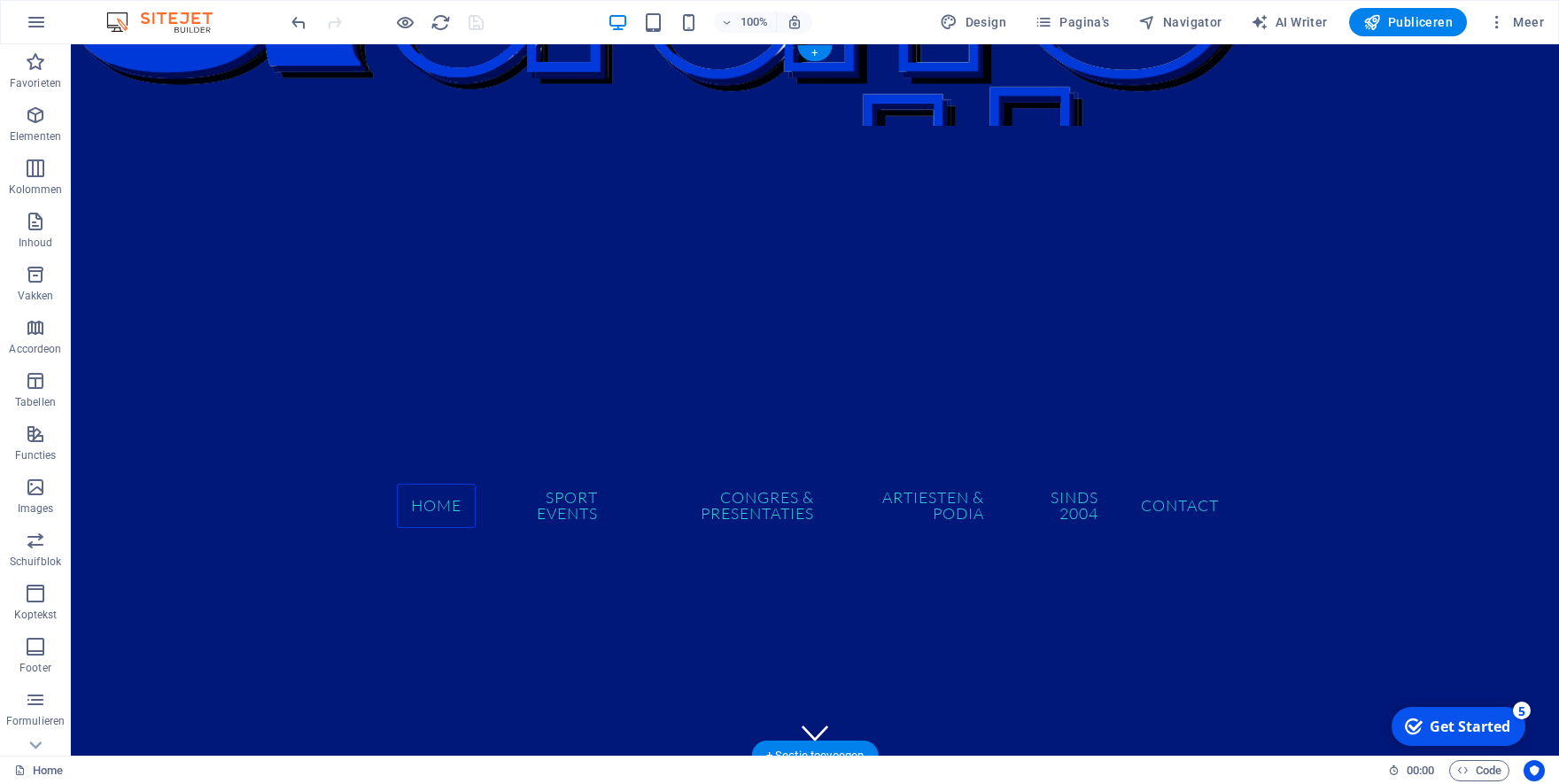
click at [271, 83] on figure at bounding box center [815, 85] width 1488 height 81
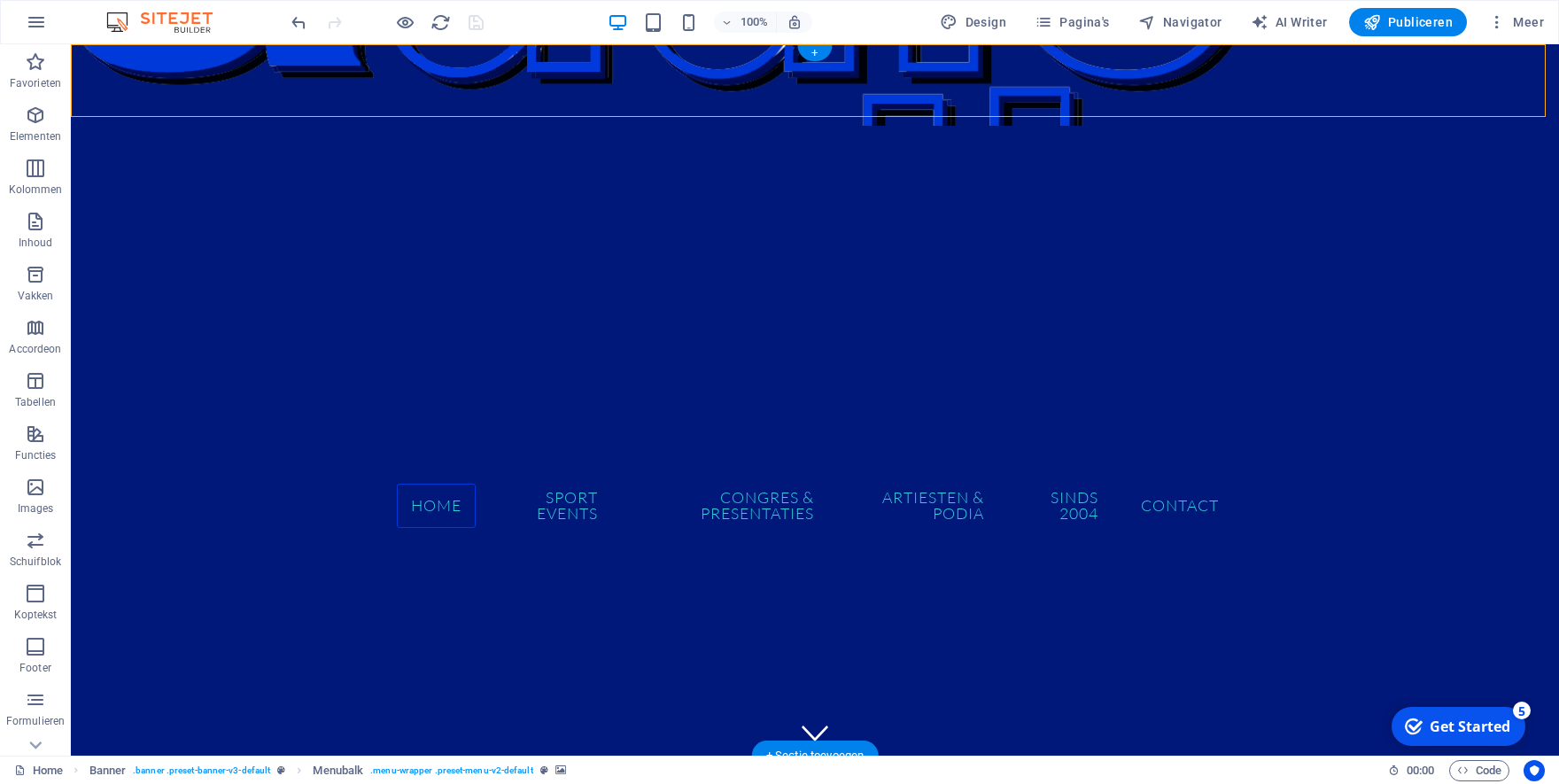
click at [931, 122] on figure at bounding box center [815, 85] width 1488 height 81
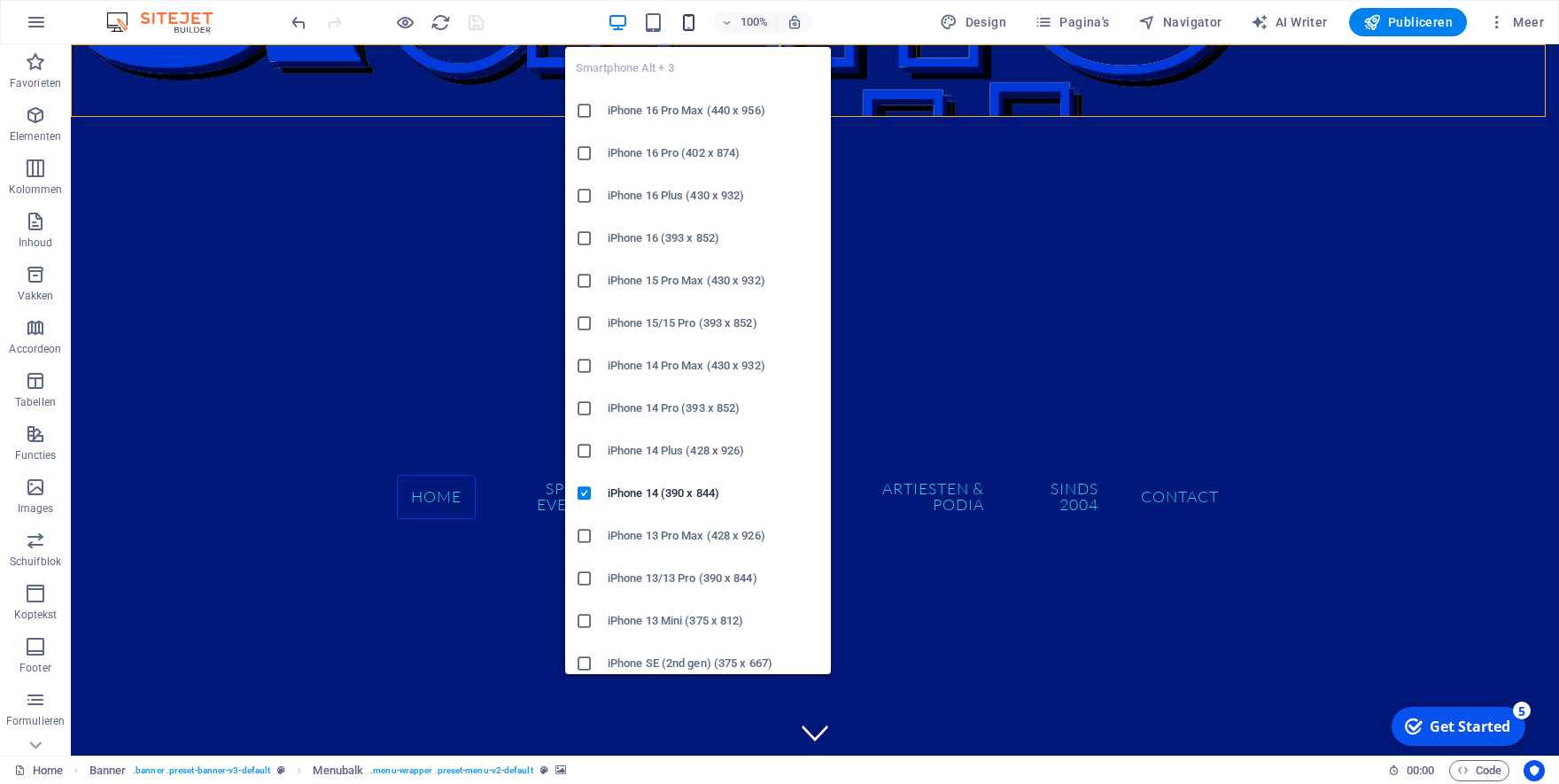
click at [687, 25] on icon "button" at bounding box center [688, 23] width 20 height 20
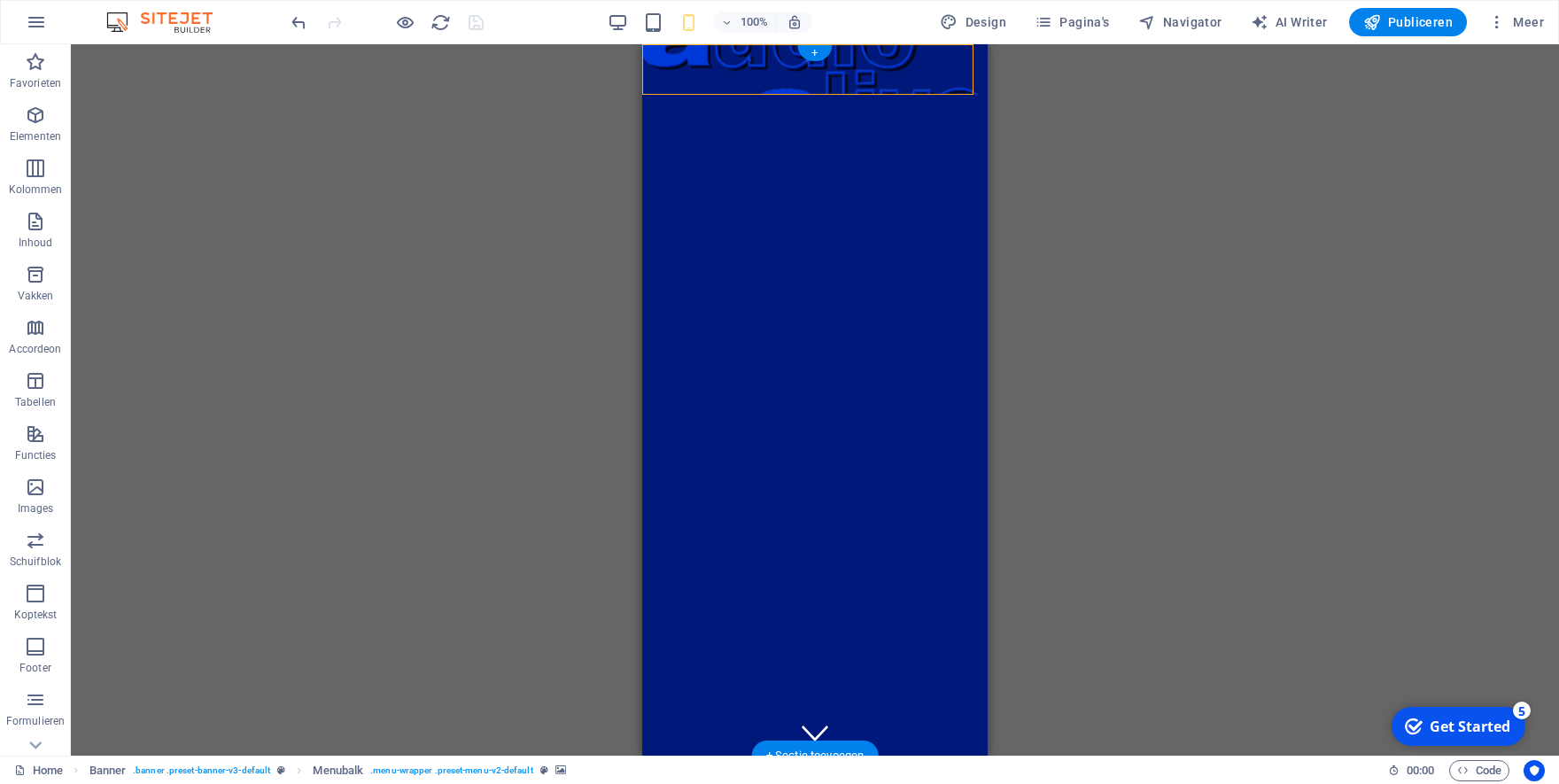
click at [903, 52] on figure at bounding box center [814, 69] width 346 height 50
click at [903, 191] on div at bounding box center [815, 213] width 317 height 45
click at [899, 91] on figure at bounding box center [814, 69] width 346 height 50
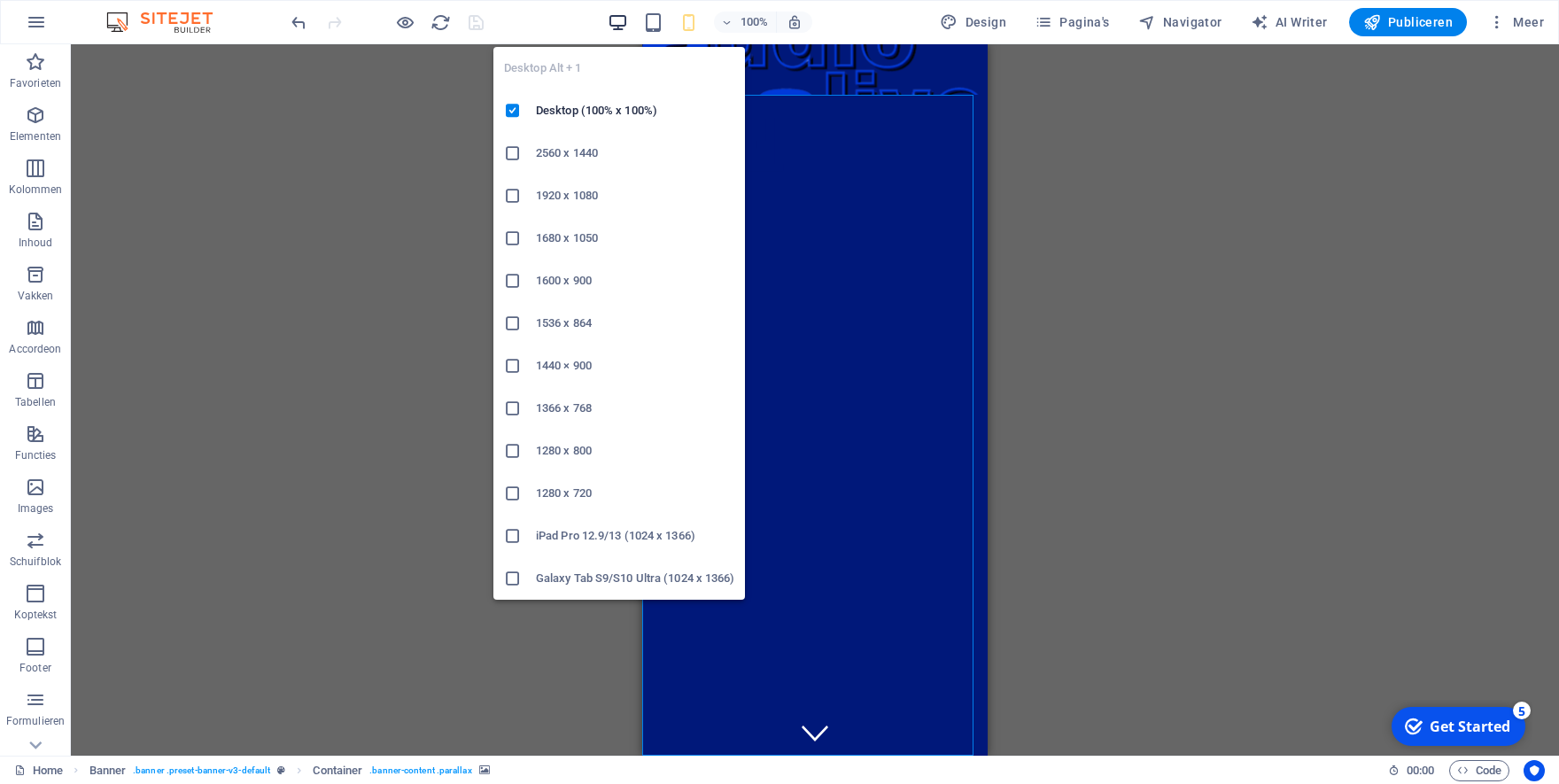
click at [622, 22] on icon "button" at bounding box center [617, 23] width 20 height 20
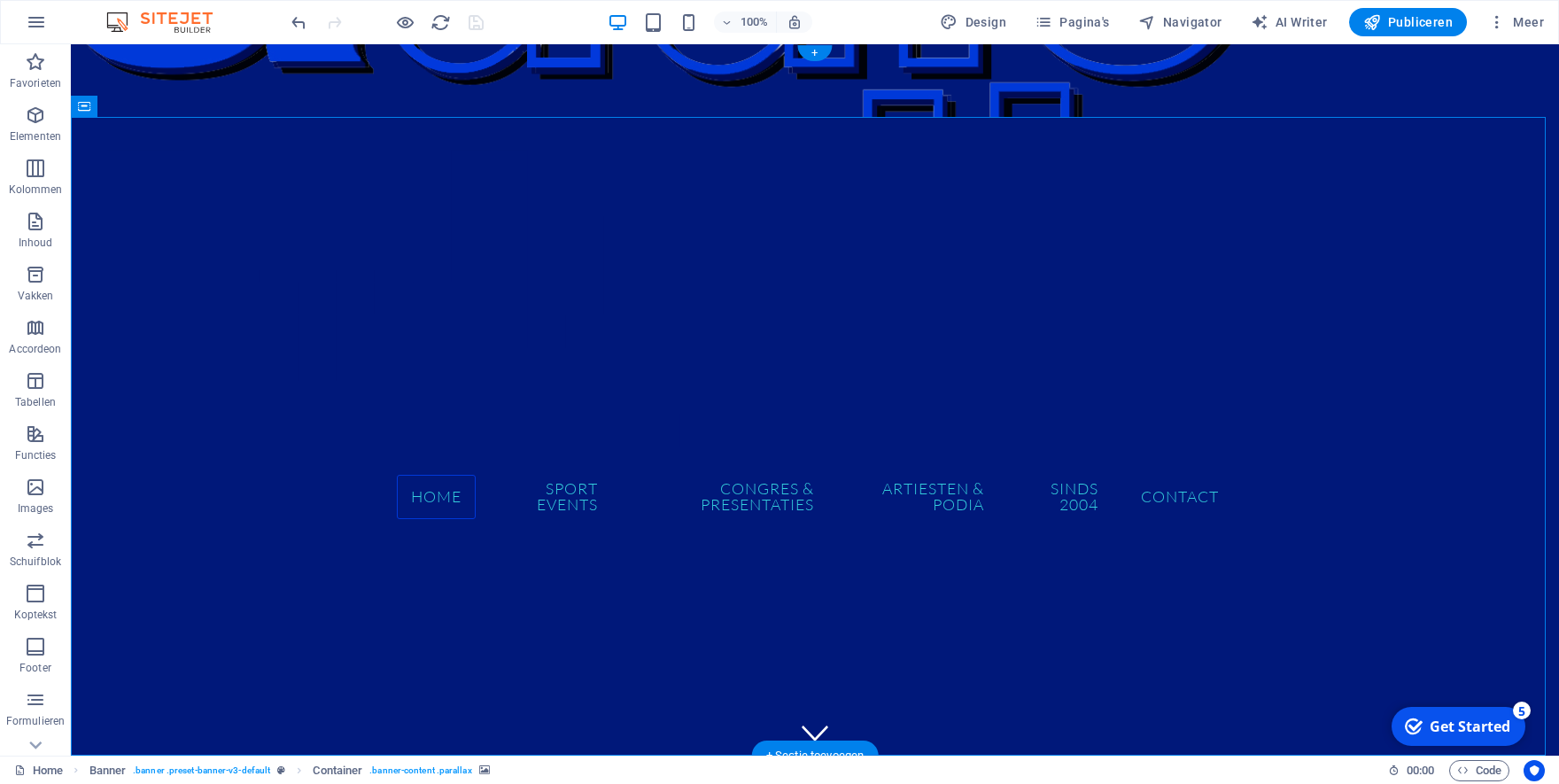
click at [1047, 106] on figure at bounding box center [815, 81] width 1488 height 73
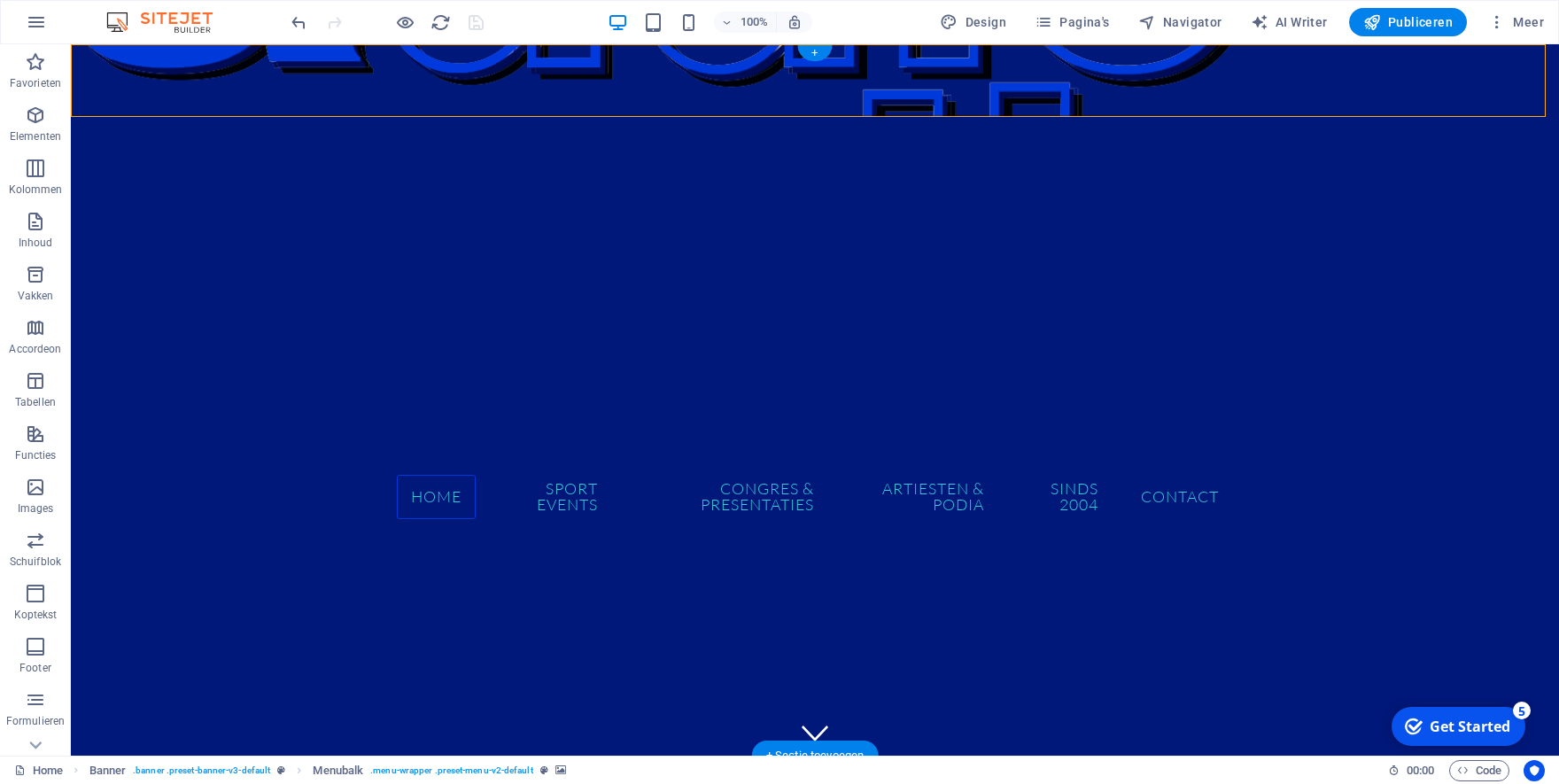
click at [1047, 106] on figure at bounding box center [815, 81] width 1488 height 73
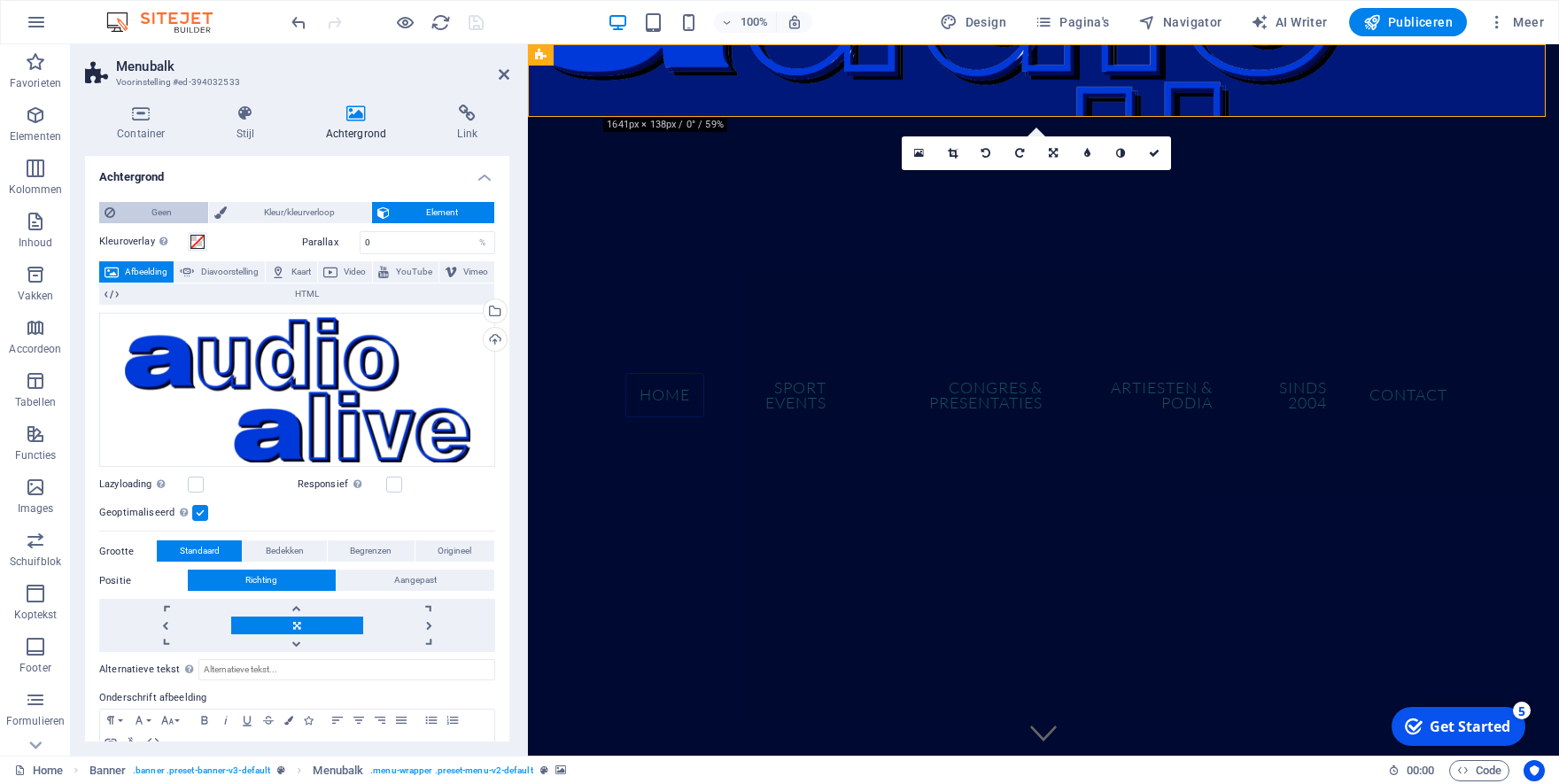
click at [138, 210] on span "Geen" at bounding box center [161, 211] width 82 height 21
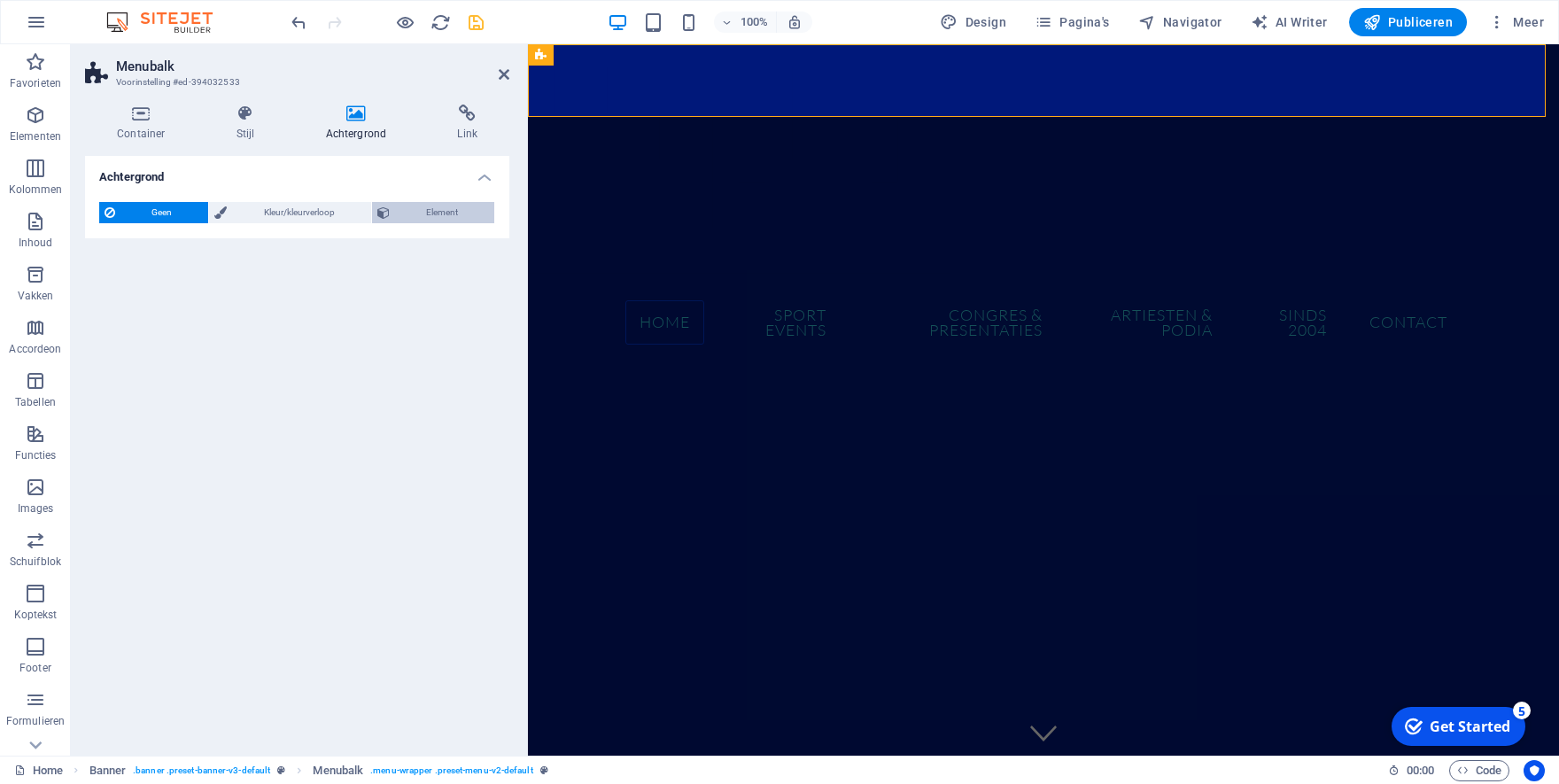
click at [421, 210] on span "Element" at bounding box center [441, 211] width 94 height 21
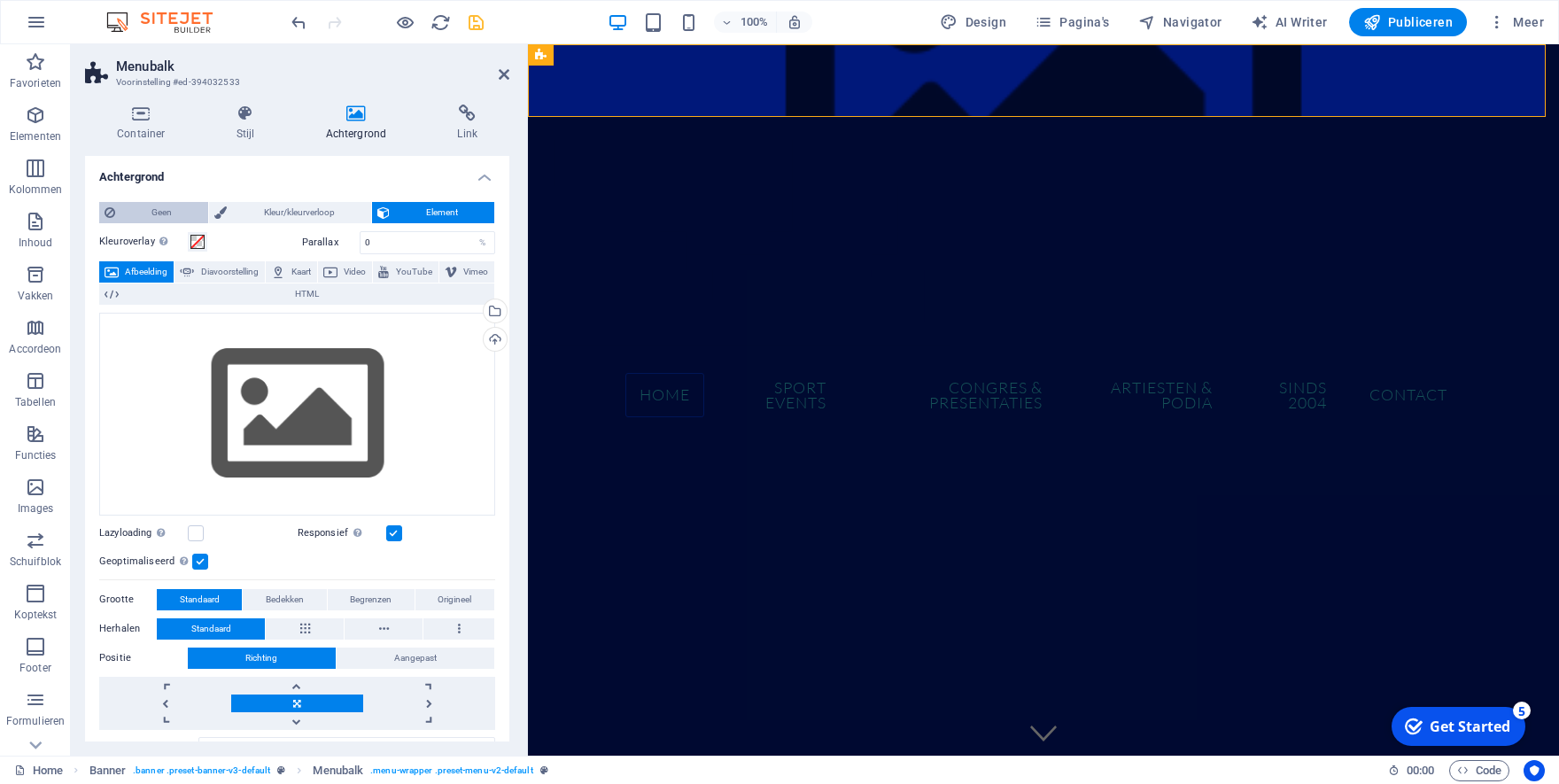
click at [159, 215] on span "Geen" at bounding box center [161, 211] width 82 height 21
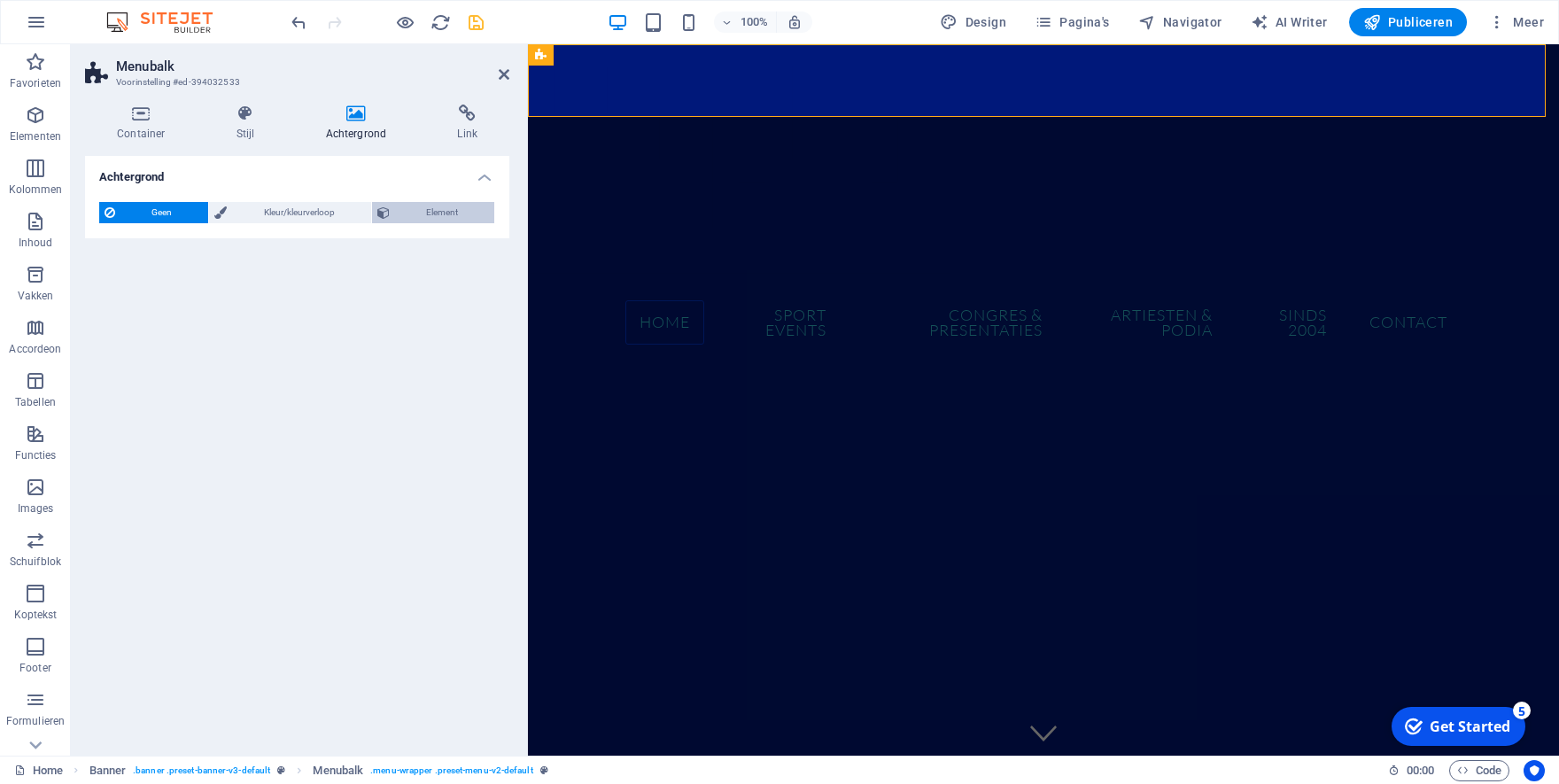
click at [437, 209] on span "Element" at bounding box center [441, 211] width 94 height 21
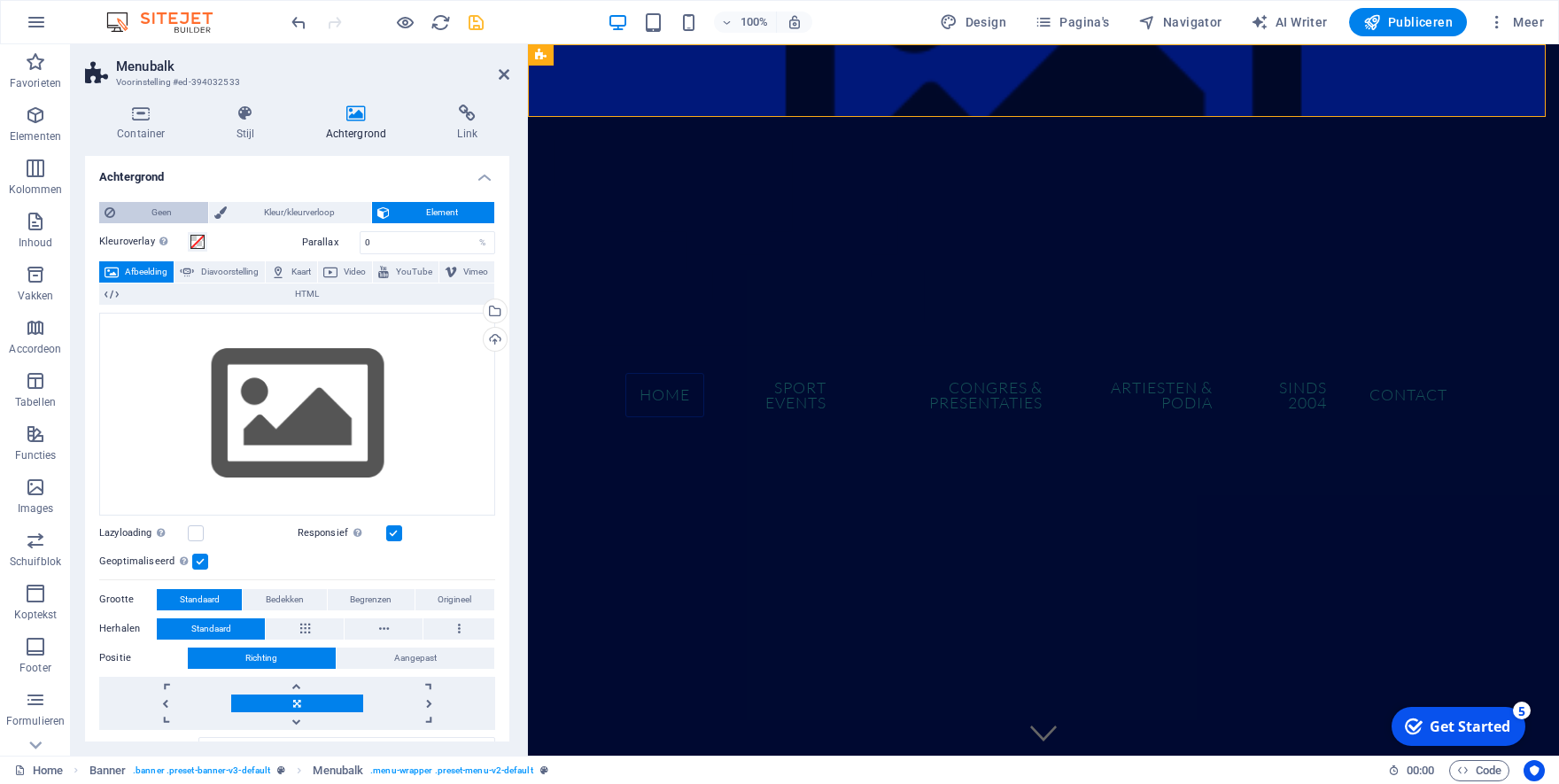
click at [145, 214] on span "Geen" at bounding box center [161, 211] width 82 height 21
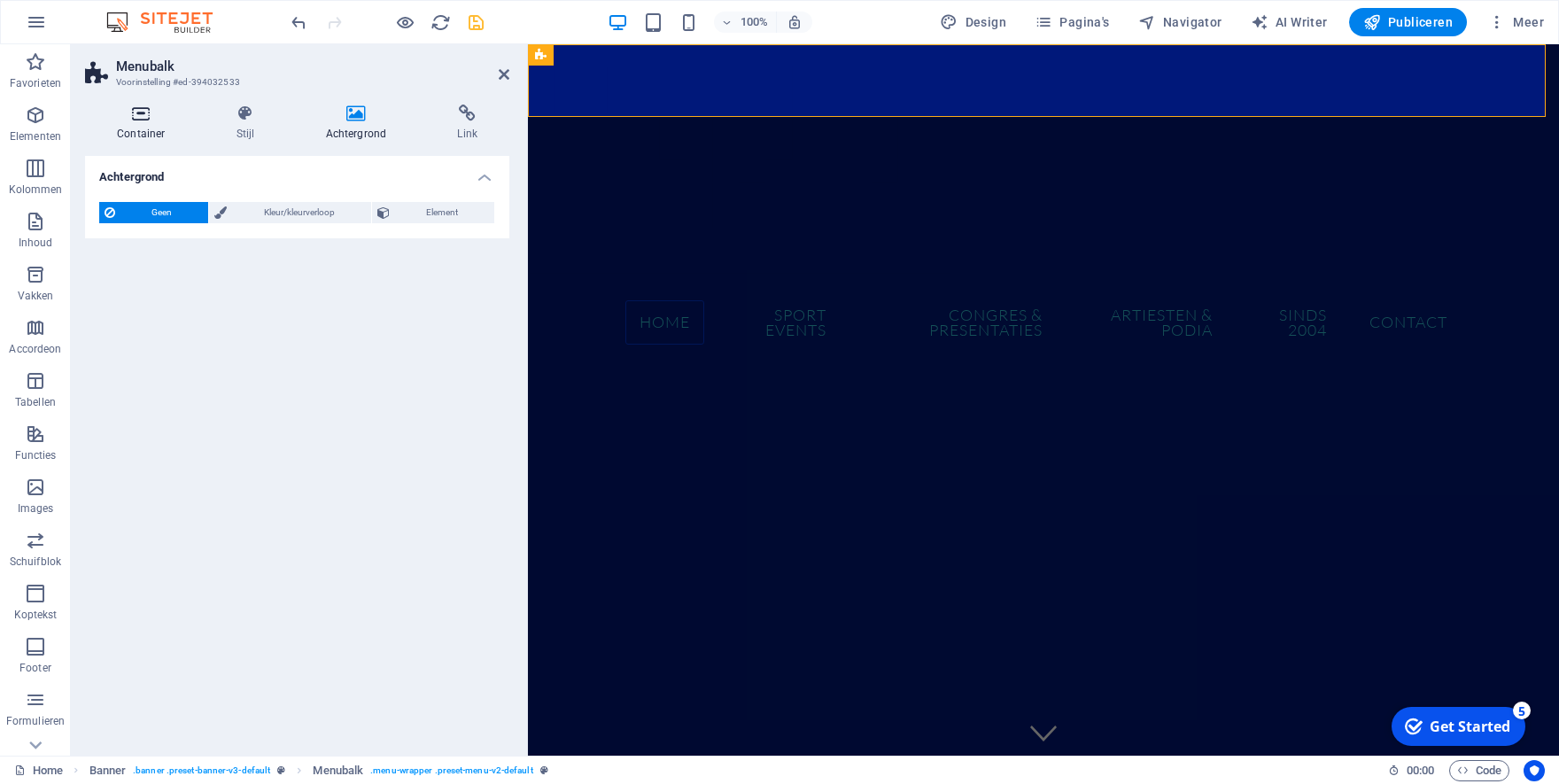
click at [140, 132] on h4 "Container" at bounding box center [144, 123] width 119 height 37
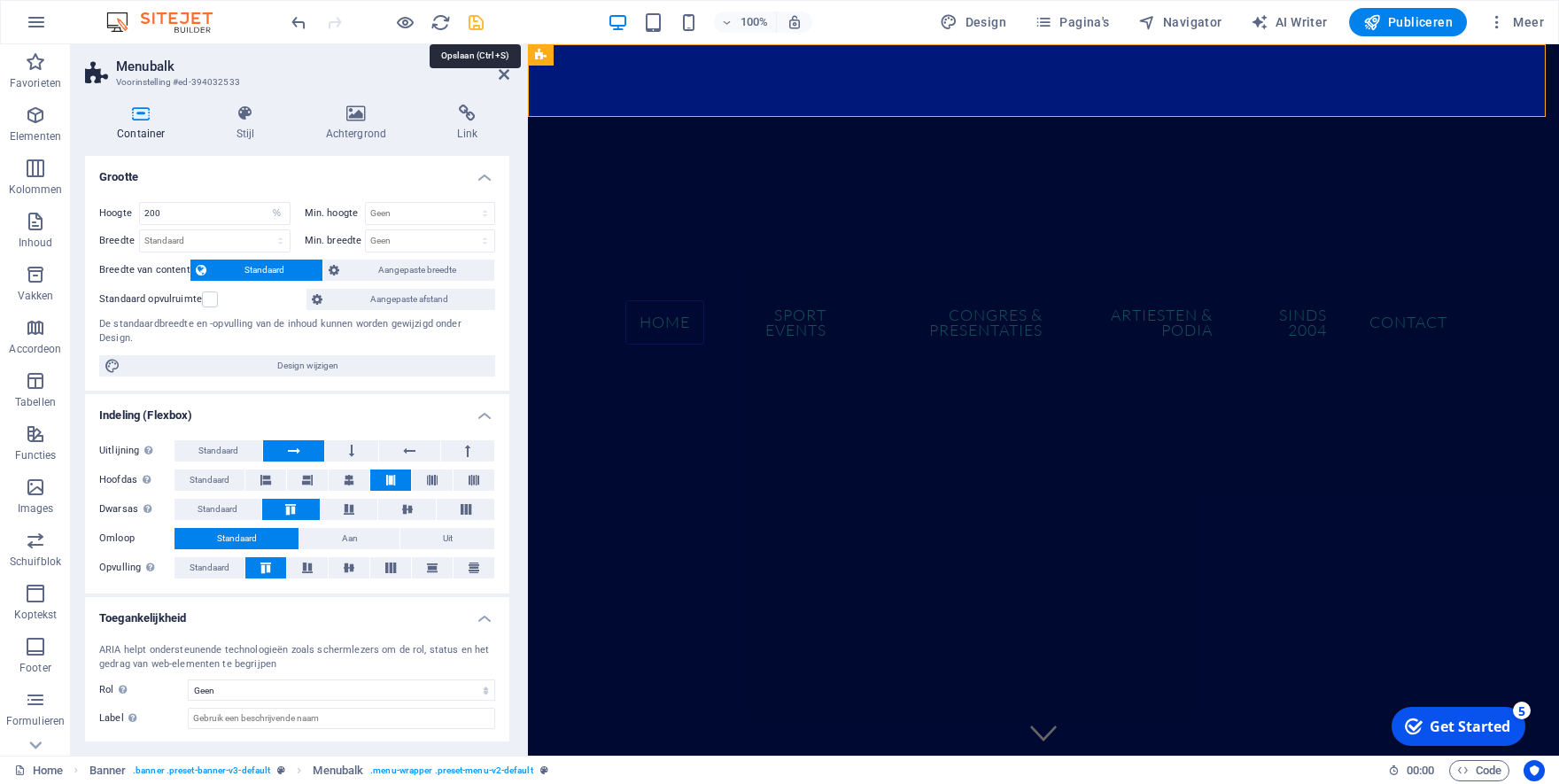
click at [474, 16] on icon "save" at bounding box center [476, 23] width 20 height 20
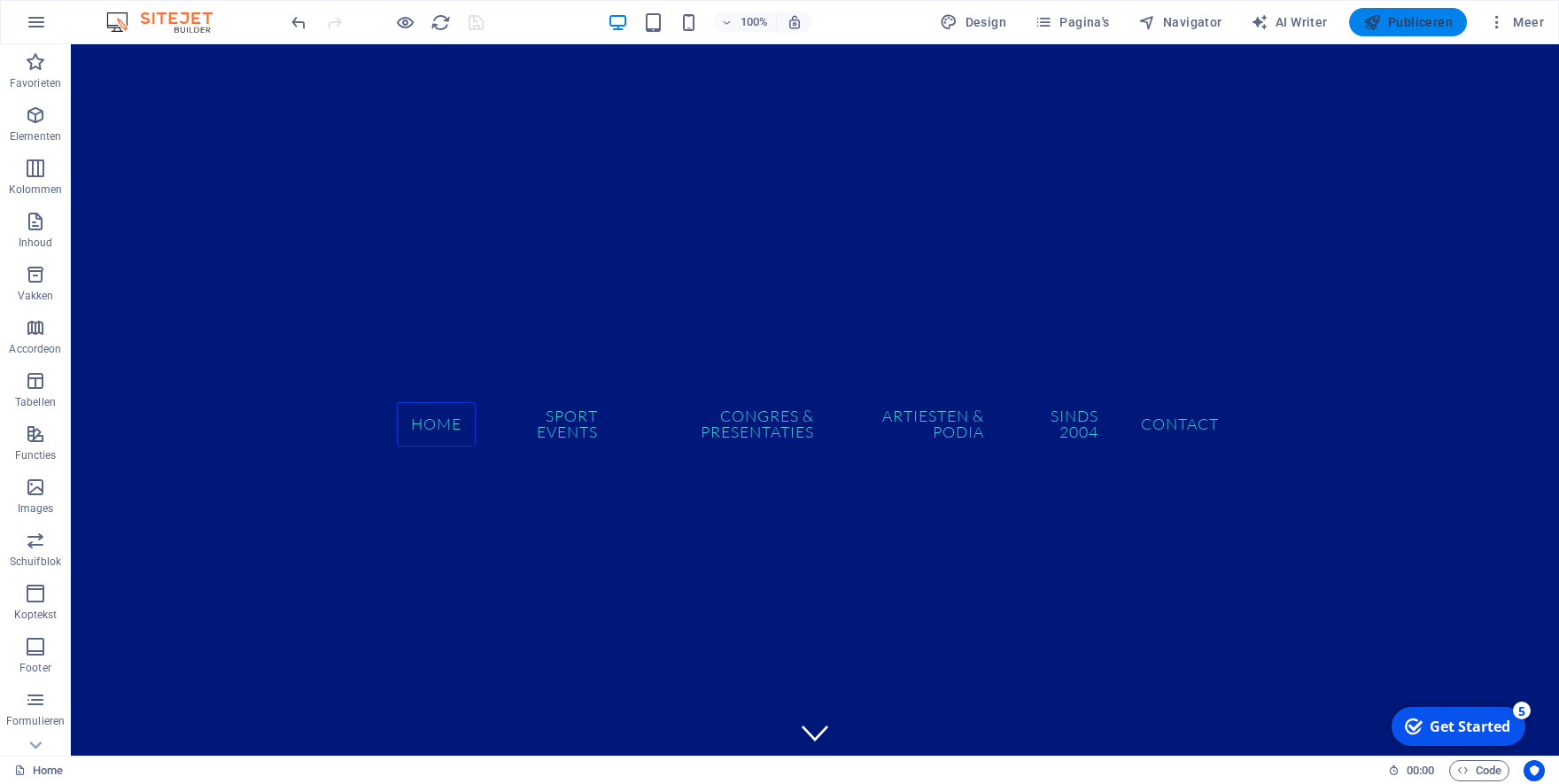
click at [1417, 17] on span "Publiceren" at bounding box center [1408, 22] width 89 height 17
